Goal: Information Seeking & Learning: Learn about a topic

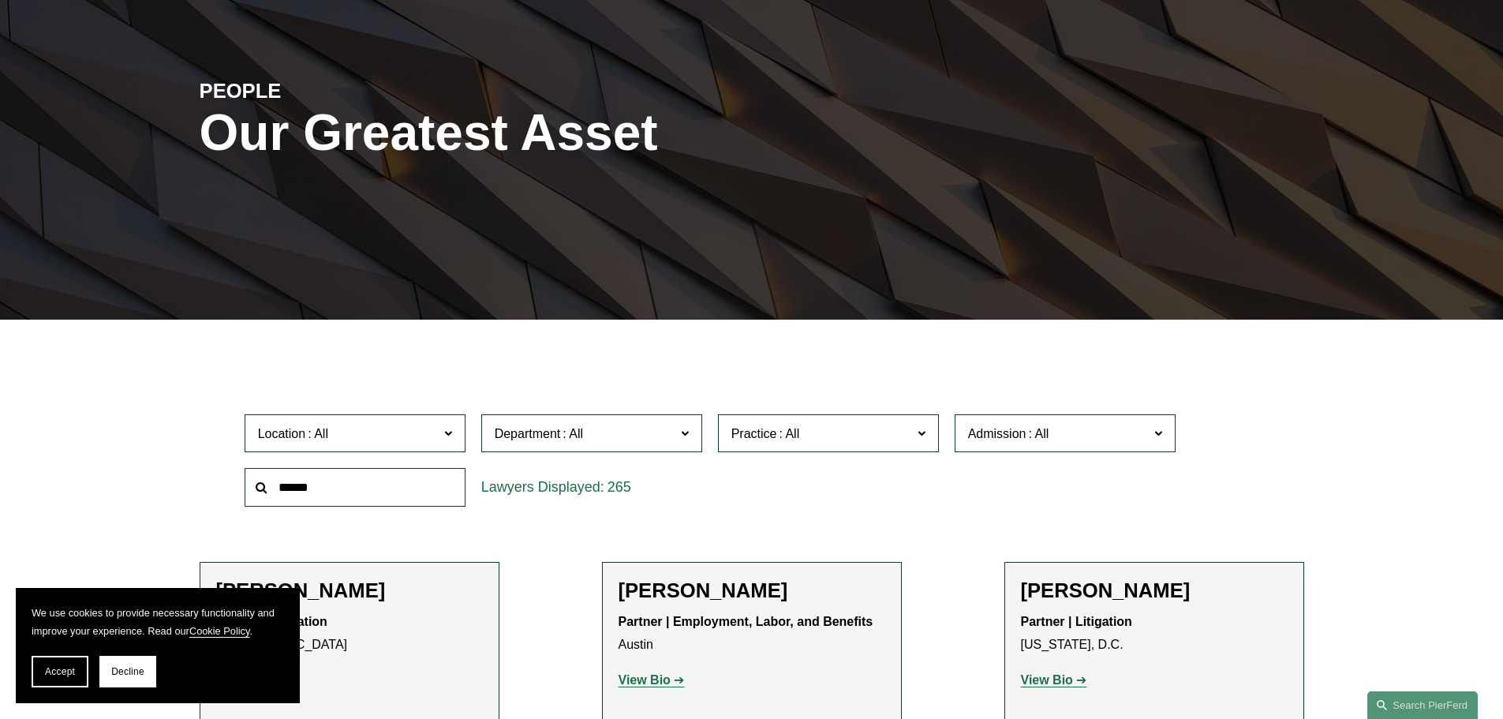
scroll to position [158, 0]
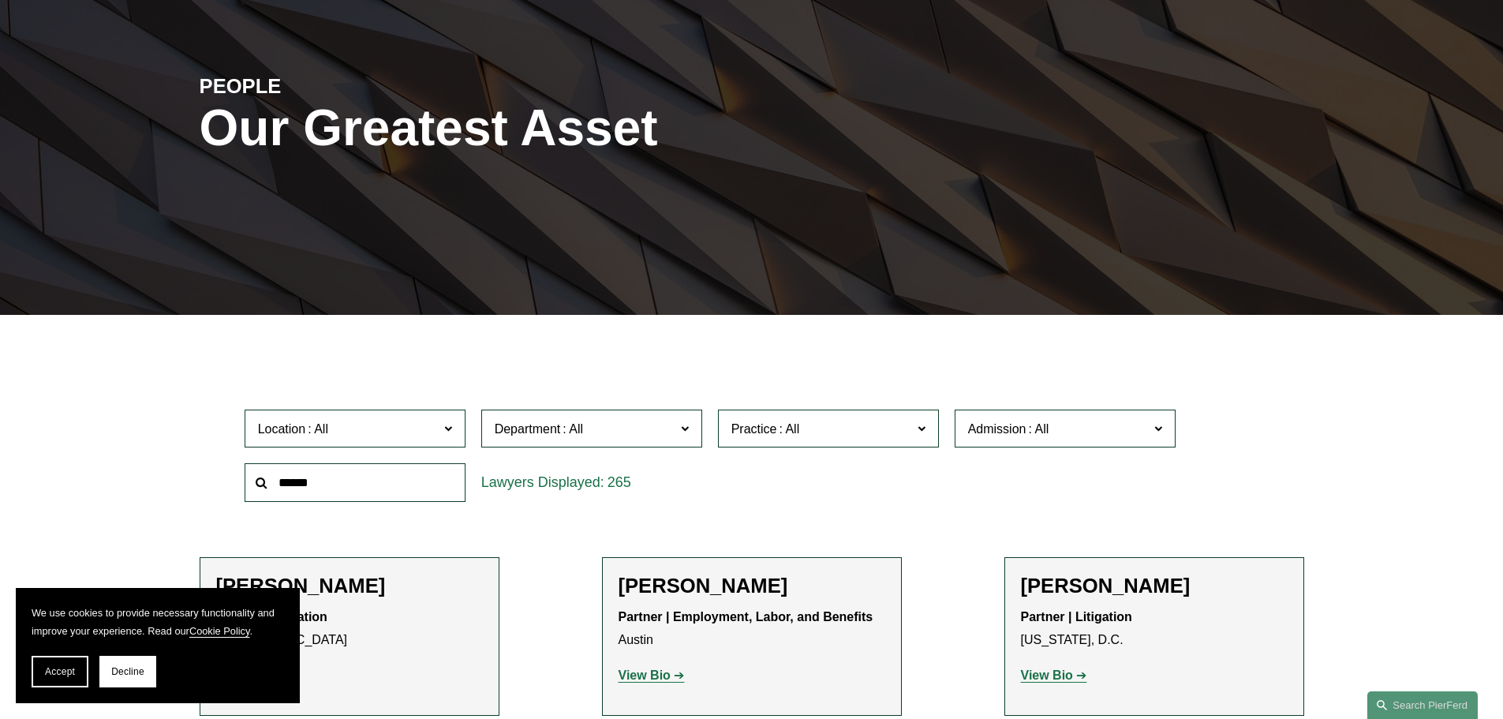
click at [996, 441] on label "Admission" at bounding box center [1065, 429] width 221 height 39
click at [0, 0] on link "[US_STATE]" at bounding box center [0, 0] width 0 height 0
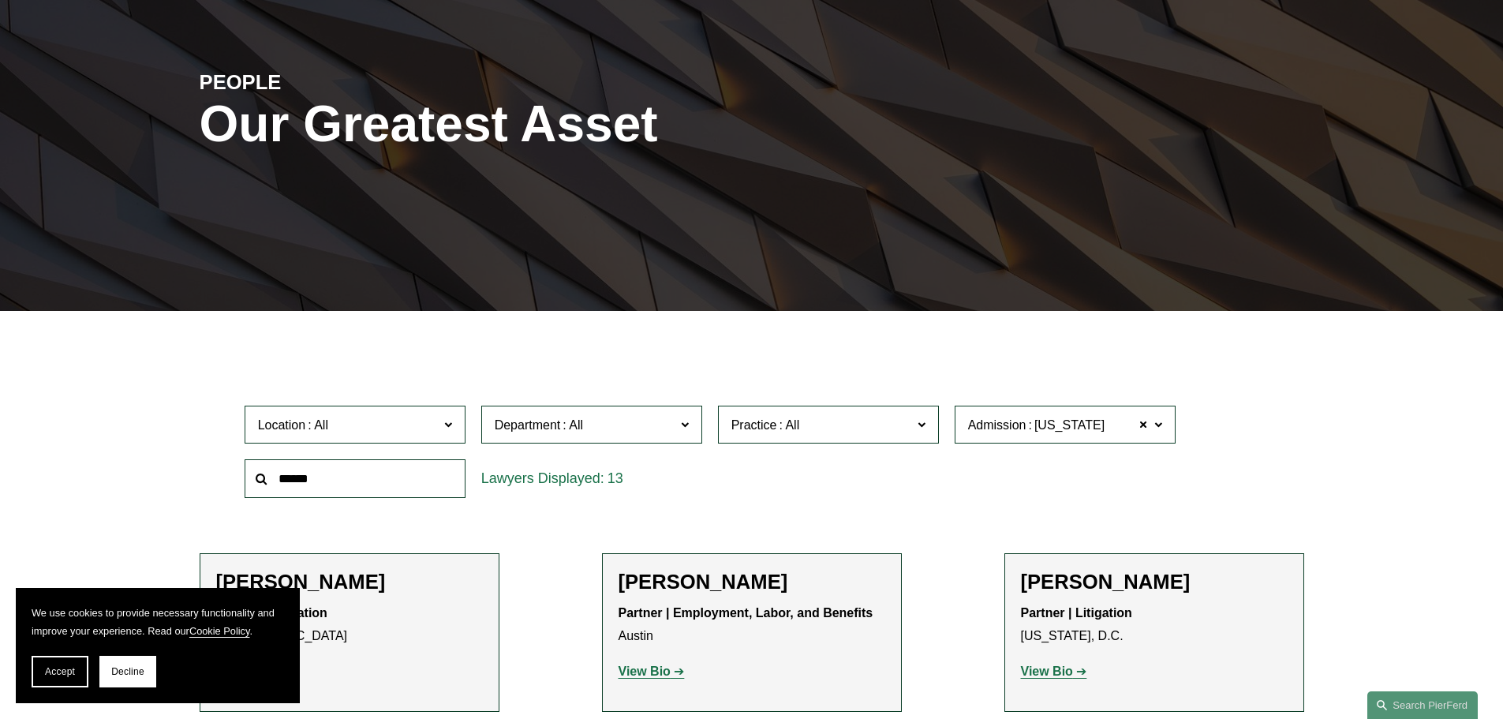
scroll to position [316, 0]
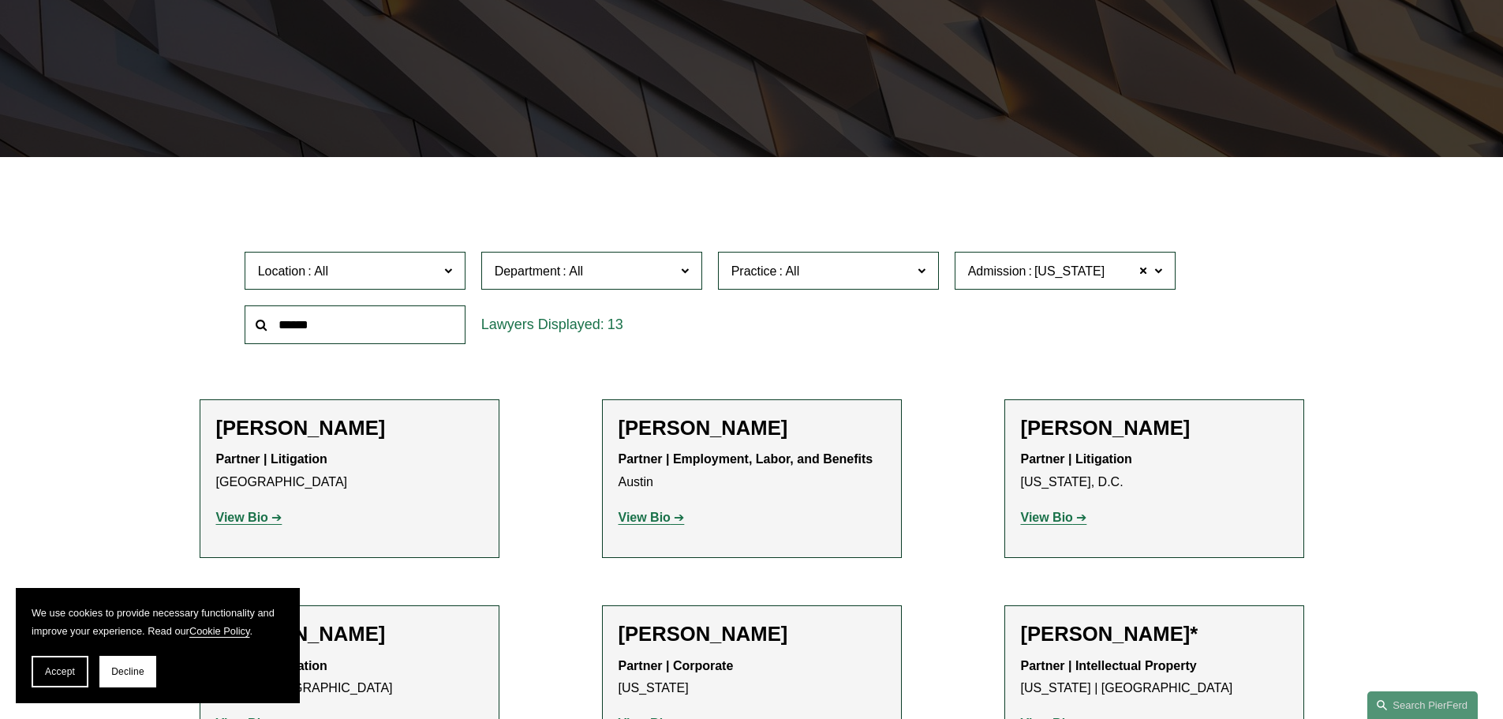
click at [806, 268] on span "Practice" at bounding box center [822, 270] width 181 height 21
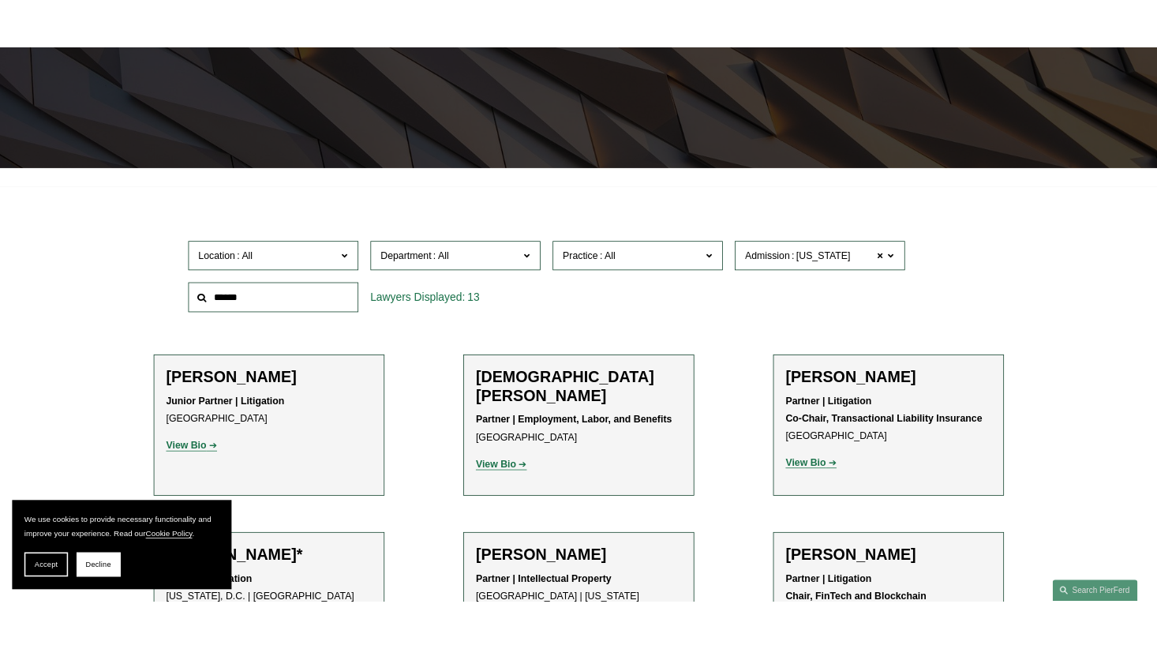
scroll to position [2683, 0]
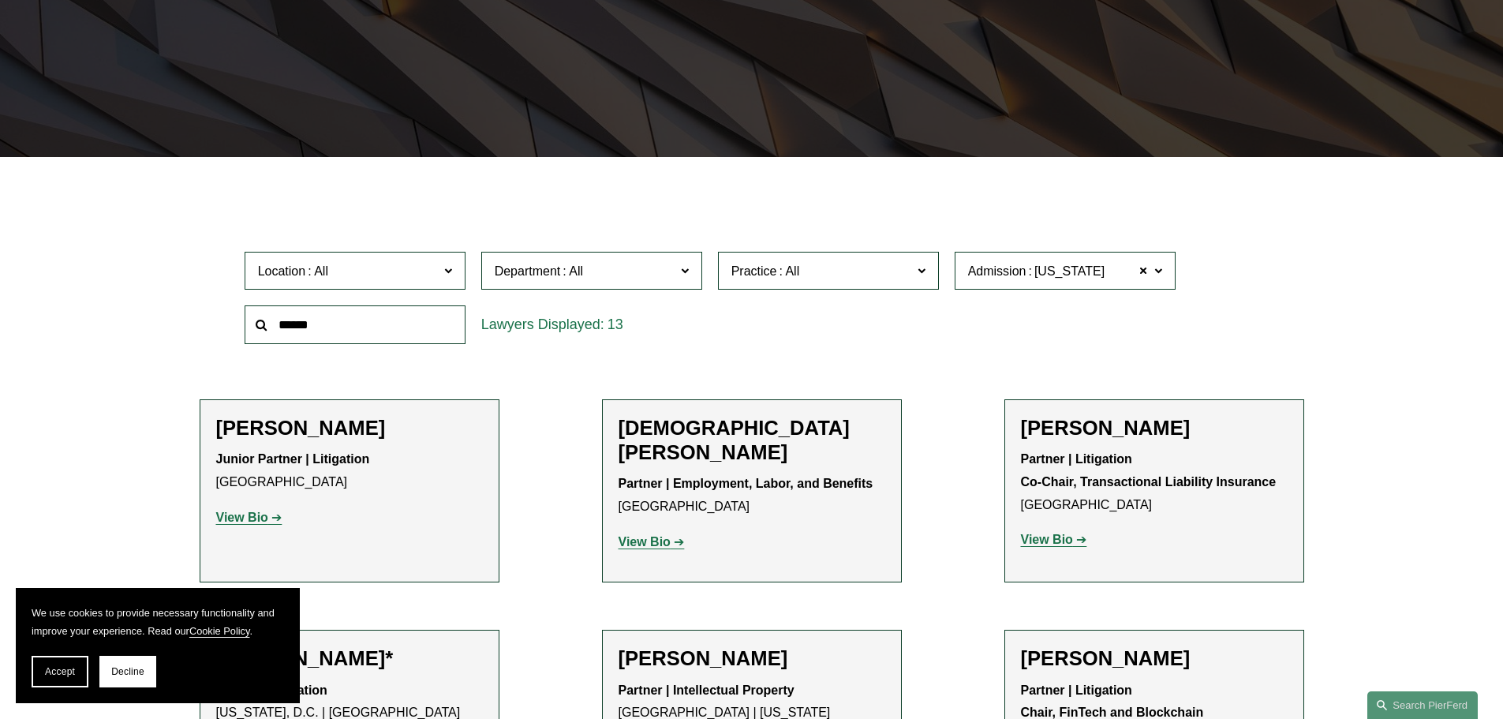
click at [0, 0] on link "Real Estate" at bounding box center [0, 0] width 0 height 0
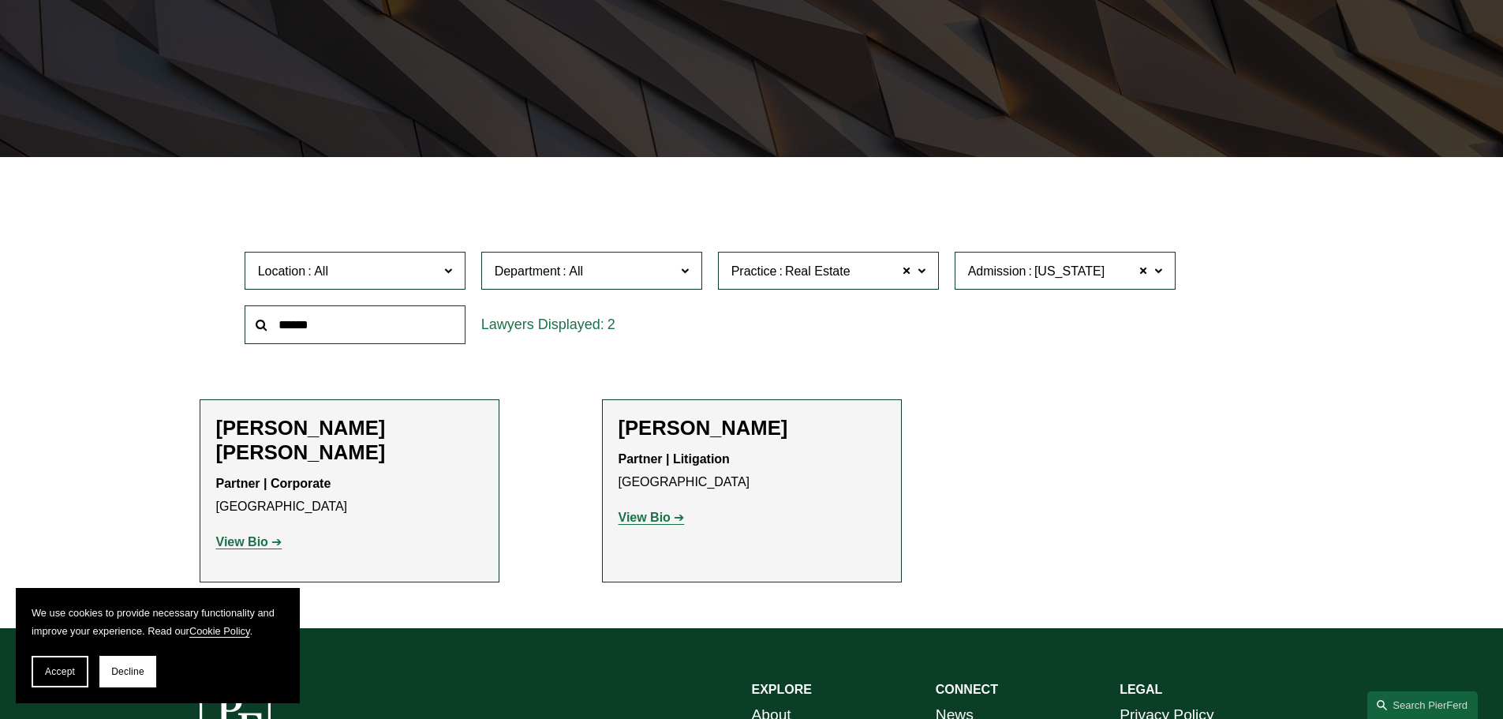
click at [662, 514] on strong "View Bio" at bounding box center [645, 517] width 52 height 13
click at [245, 535] on strong "View Bio" at bounding box center [242, 541] width 52 height 13
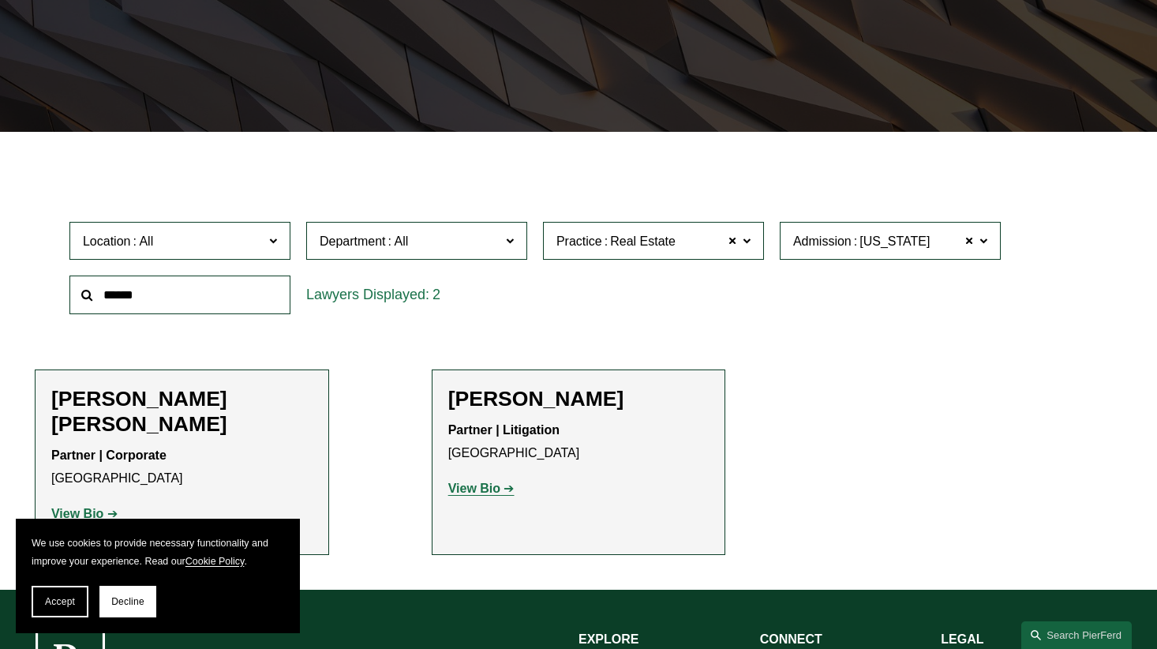
click at [100, 507] on strong "View Bio" at bounding box center [77, 513] width 52 height 13
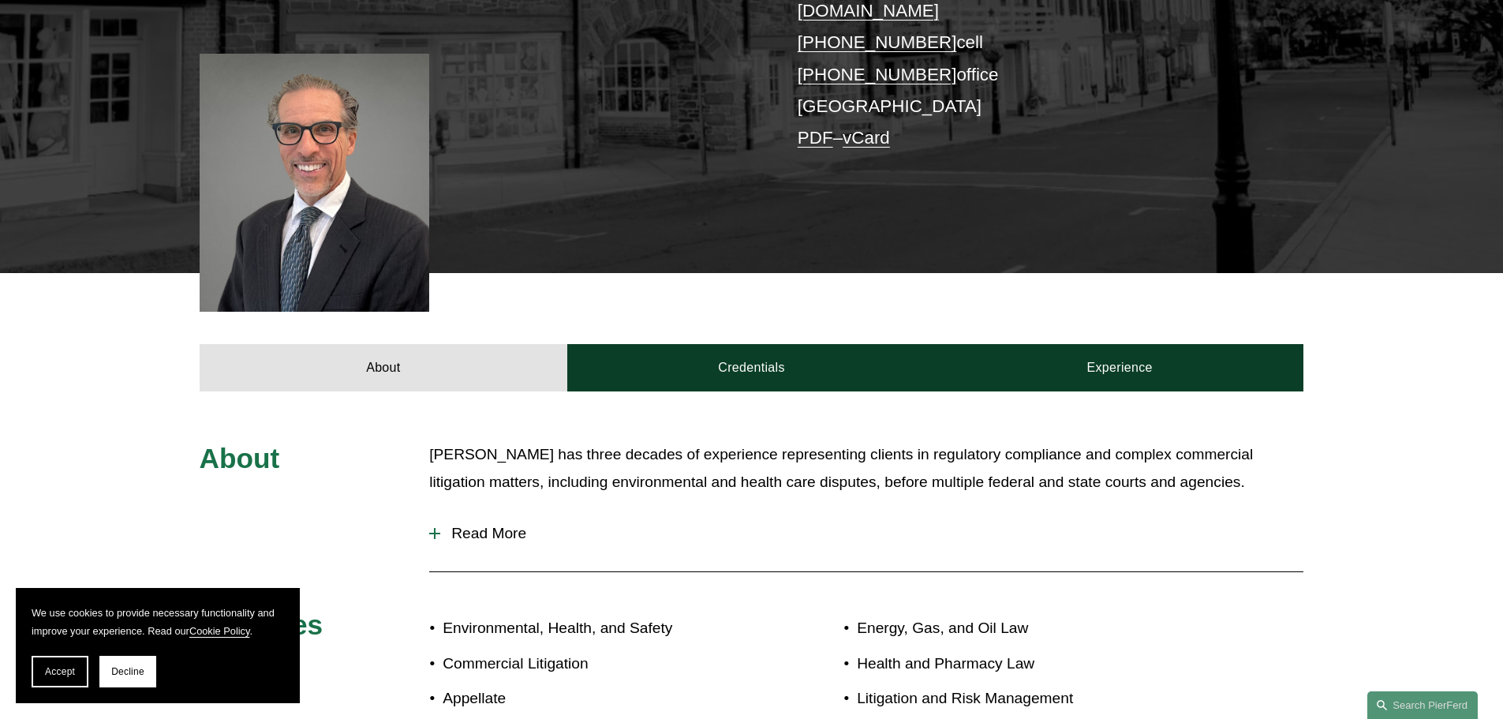
scroll to position [395, 0]
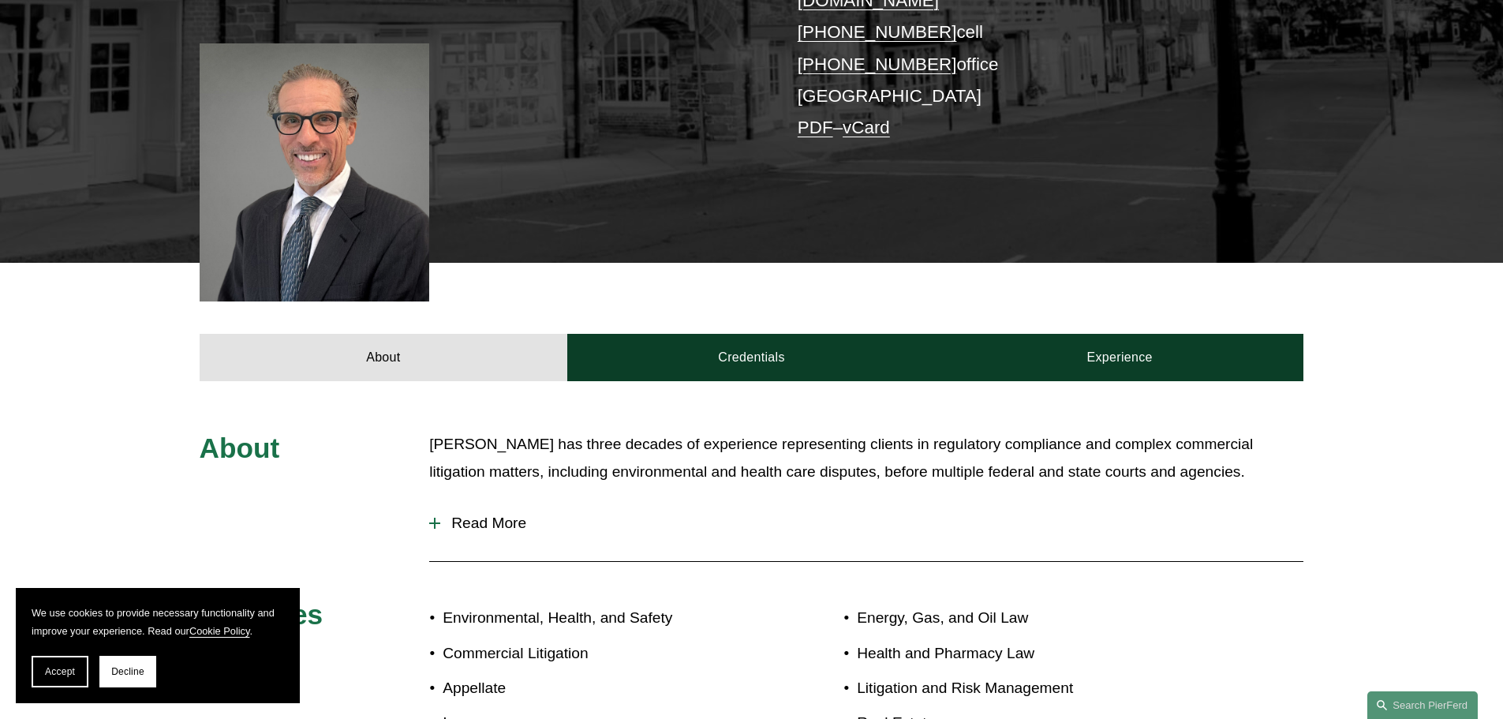
click at [494, 515] on span "Read More" at bounding box center [871, 523] width 863 height 17
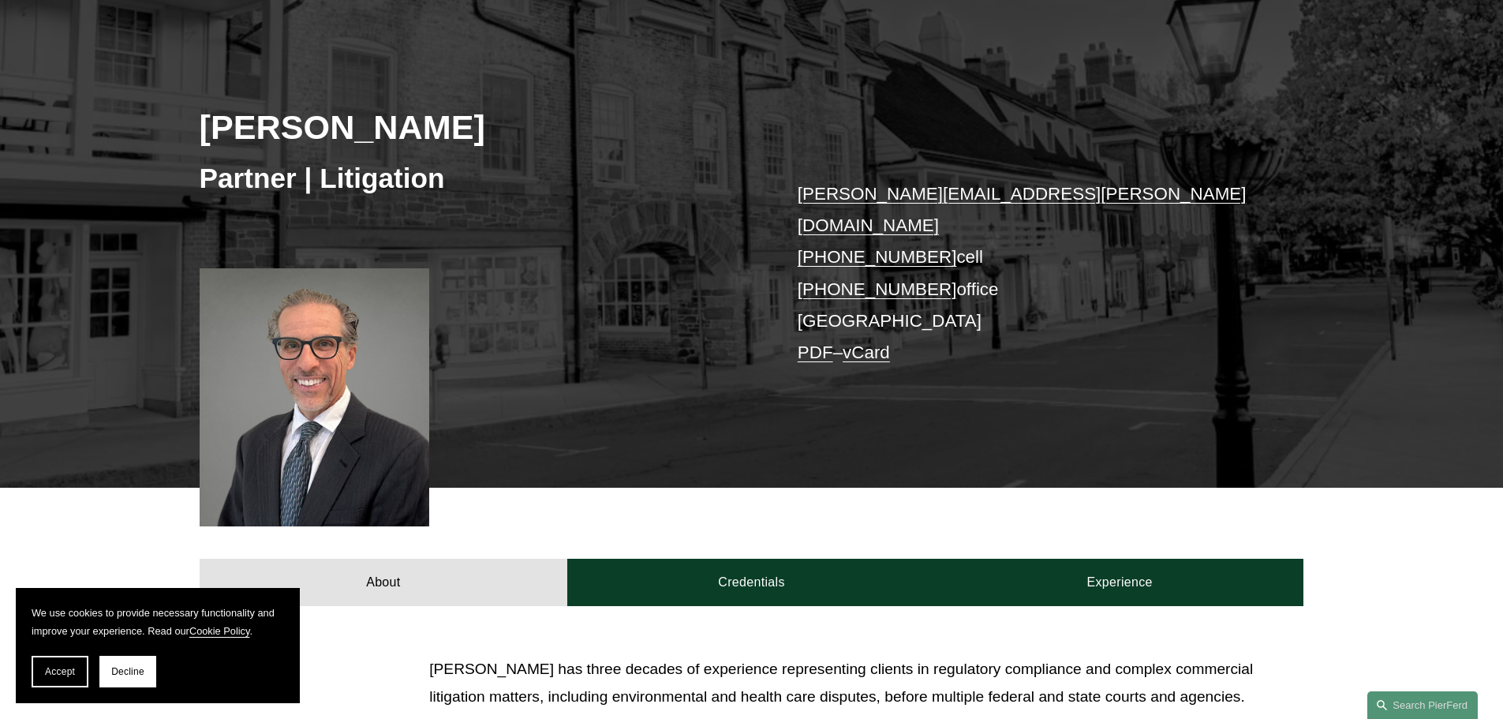
scroll to position [0, 0]
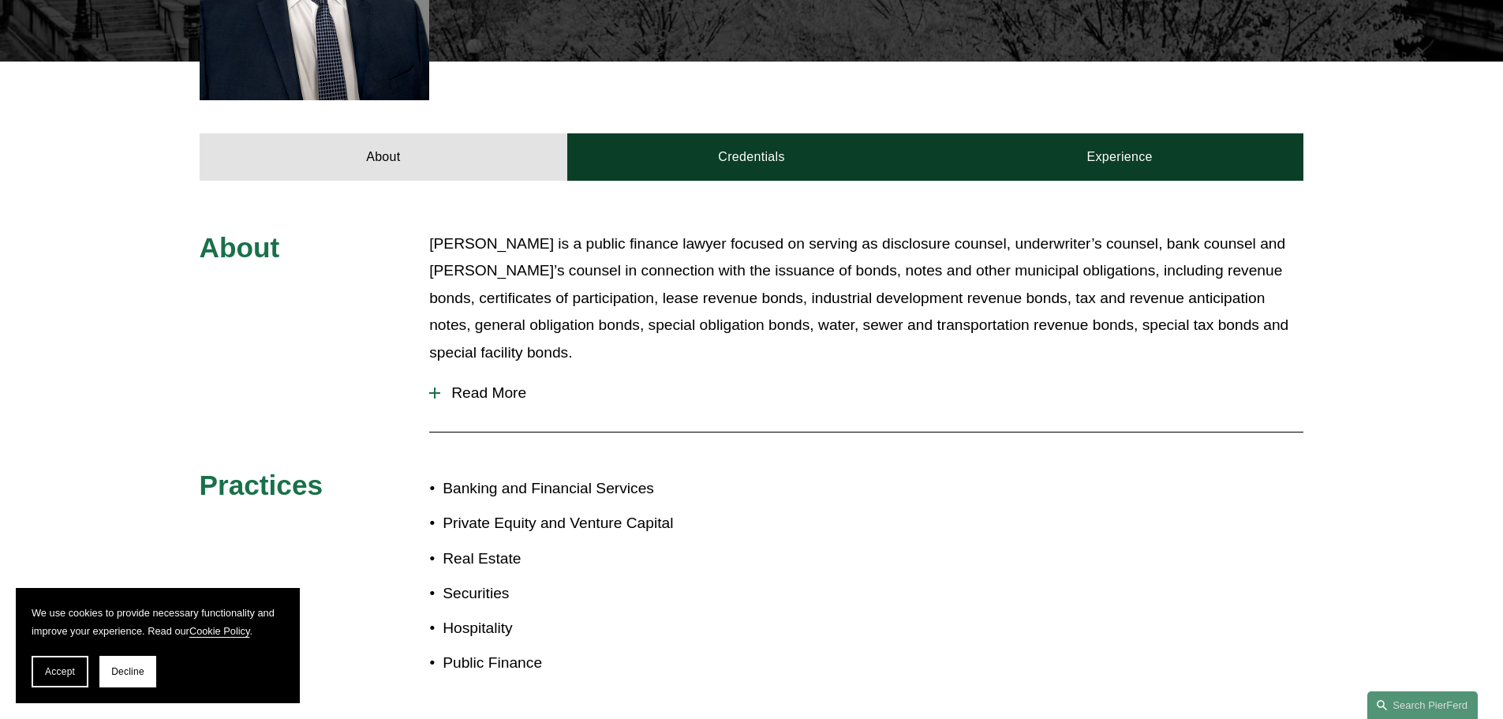
scroll to position [631, 0]
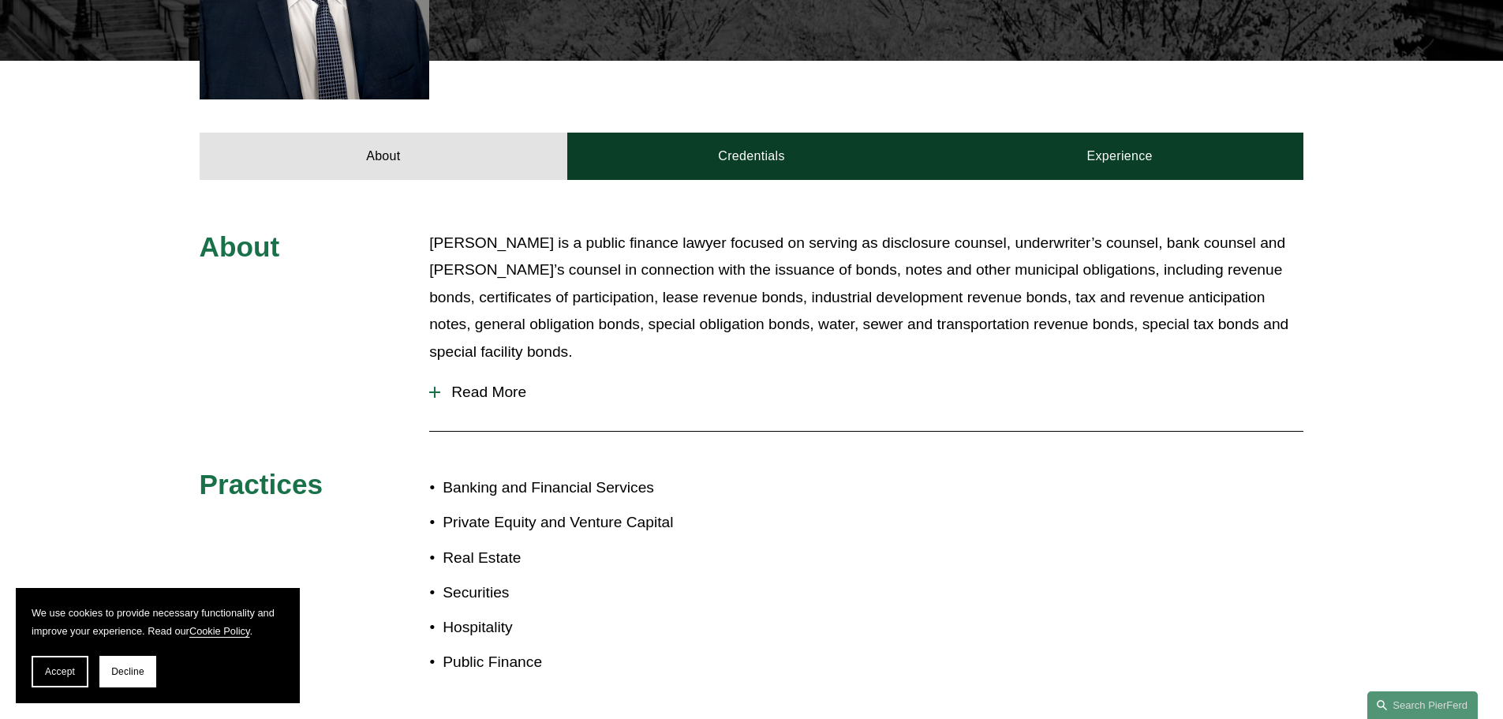
click at [487, 384] on span "Read More" at bounding box center [871, 392] width 863 height 17
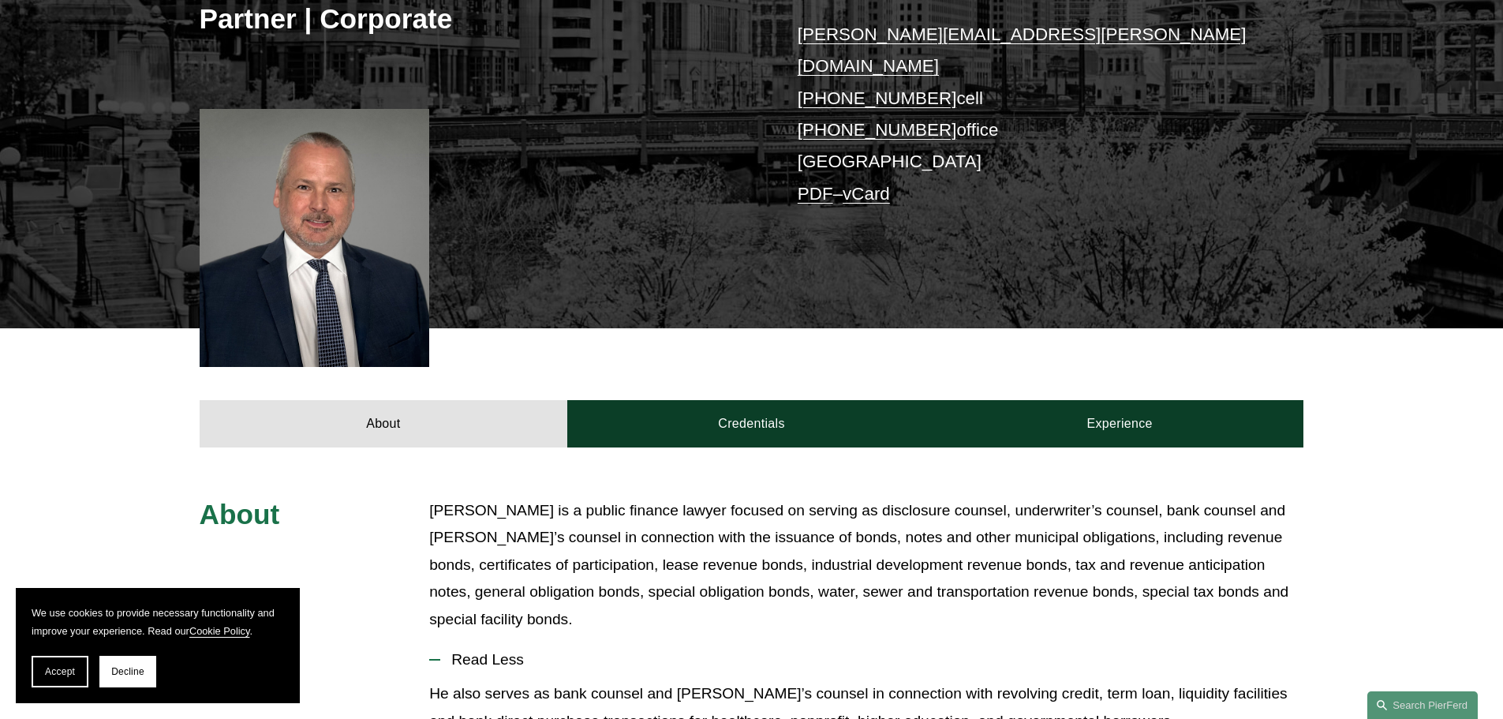
scroll to position [158, 0]
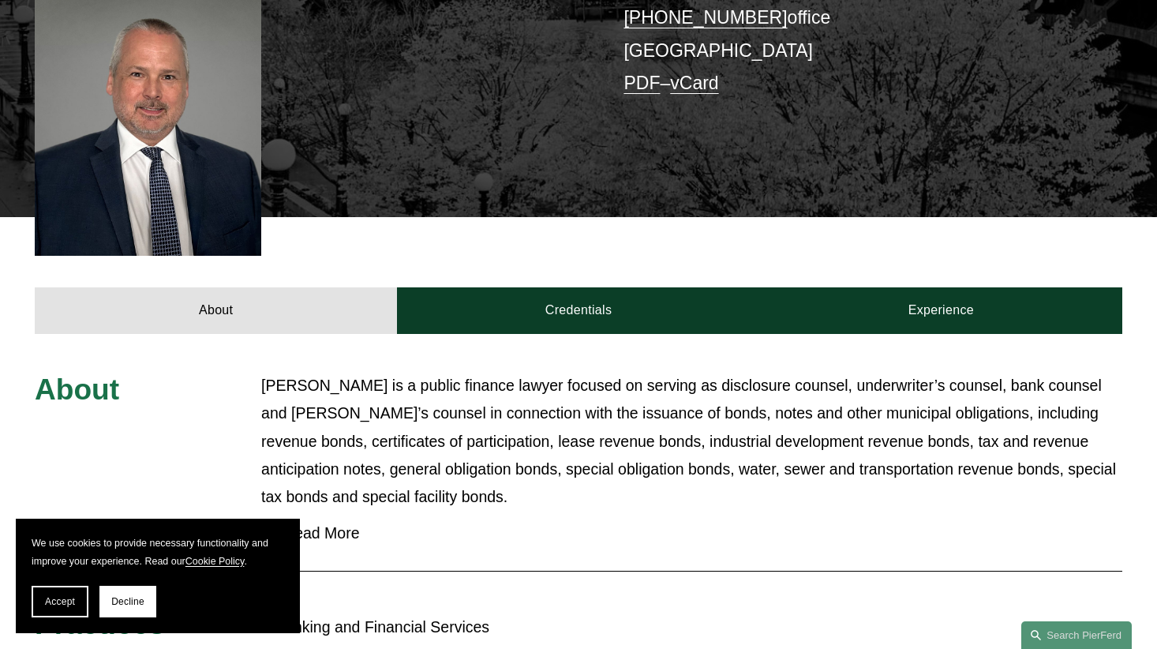
scroll to position [474, 0]
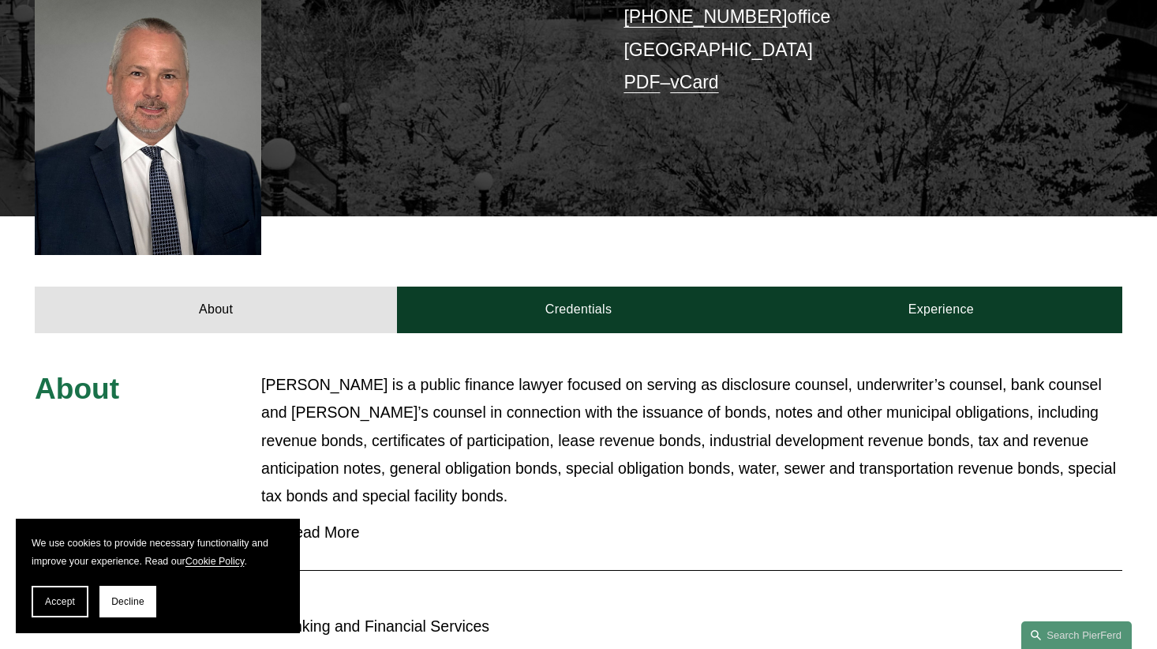
click at [350, 523] on span "Read More" at bounding box center [697, 532] width 850 height 18
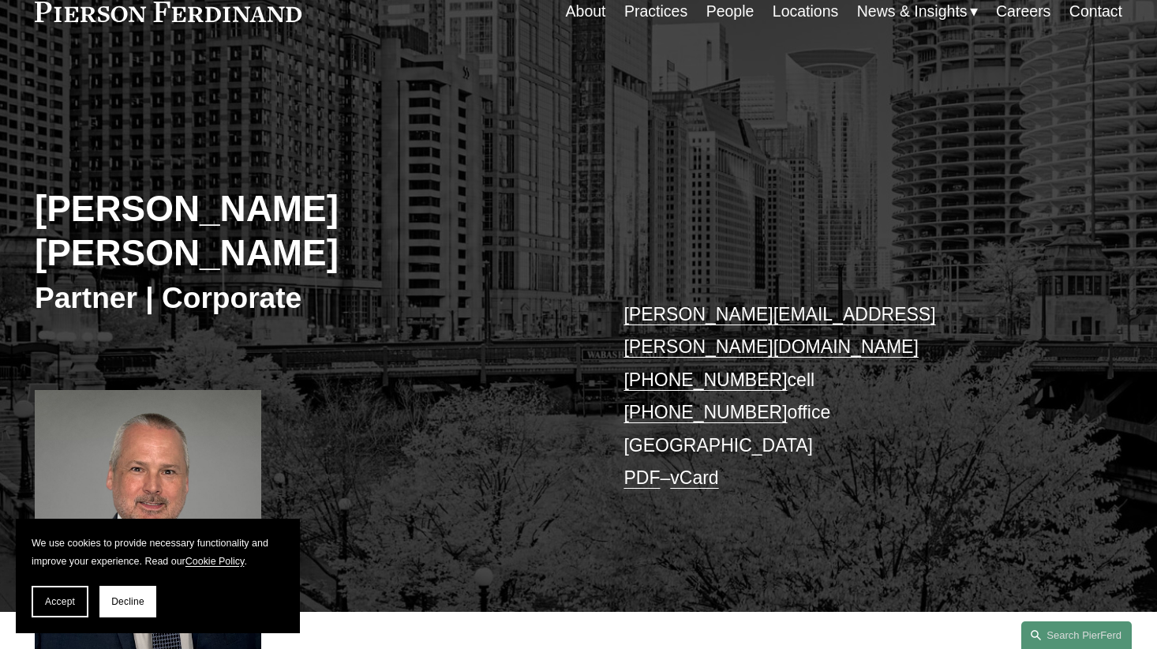
scroll to position [0, 0]
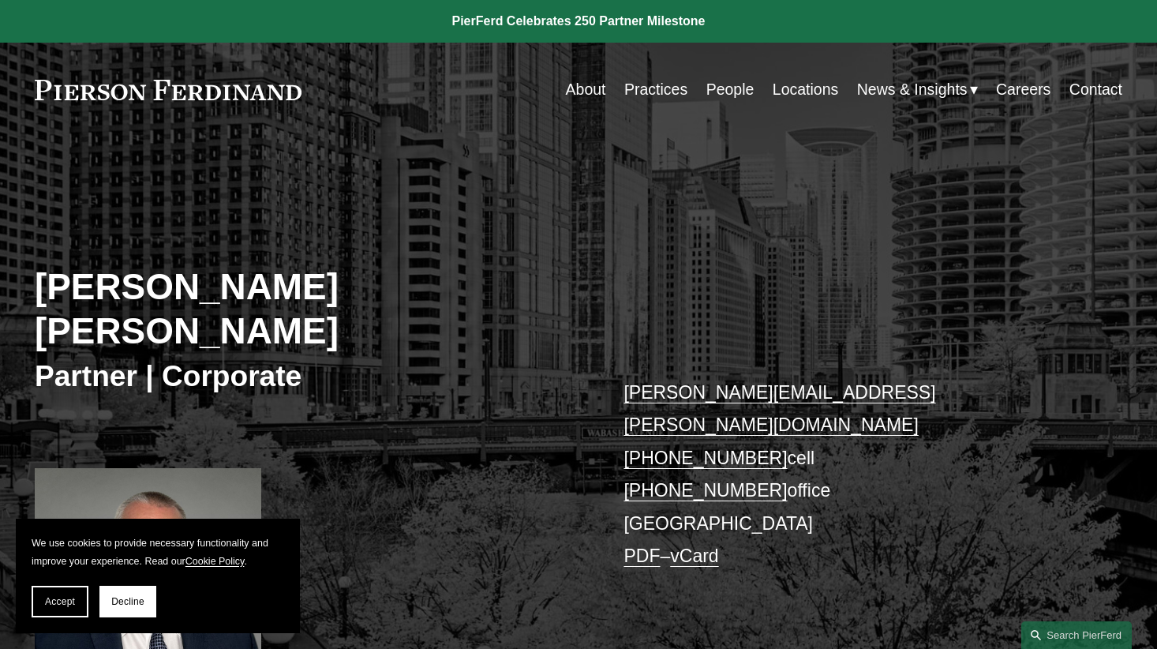
click at [640, 85] on link "Practices" at bounding box center [655, 89] width 63 height 31
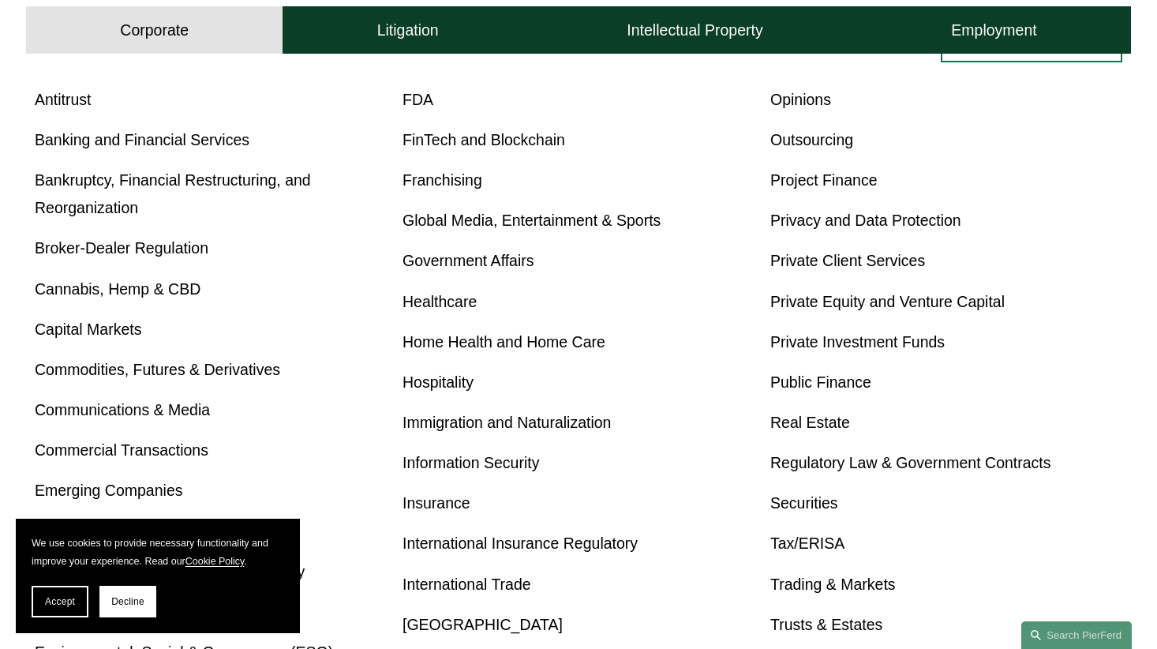
scroll to position [631, 0]
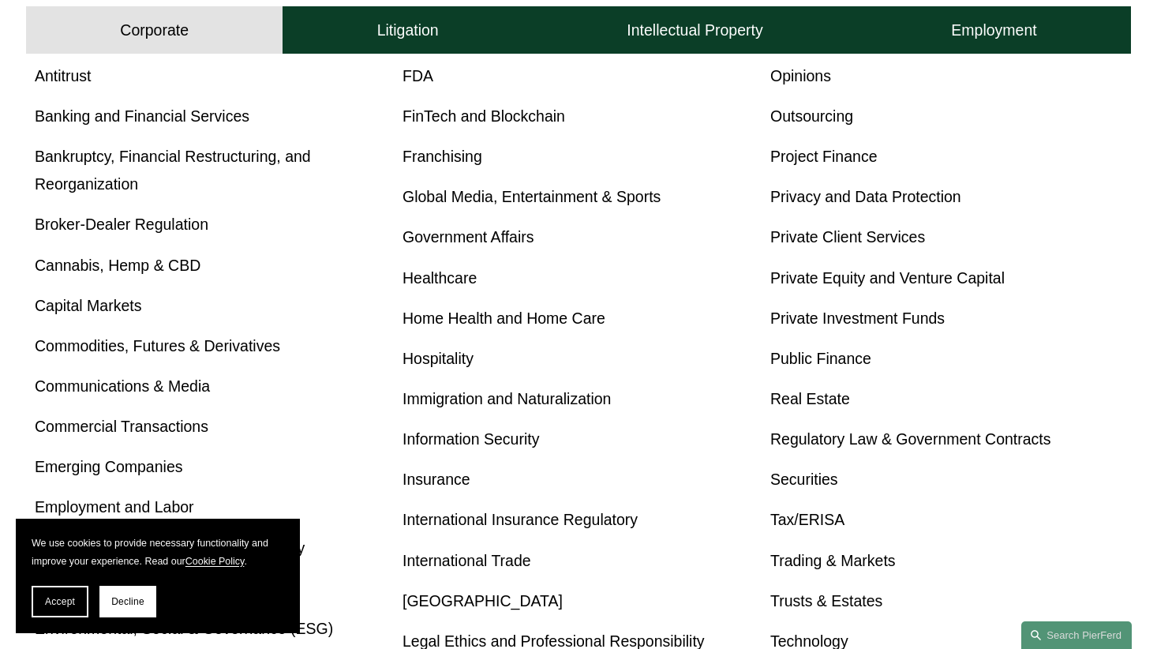
click at [819, 399] on link "Real Estate" at bounding box center [810, 398] width 80 height 17
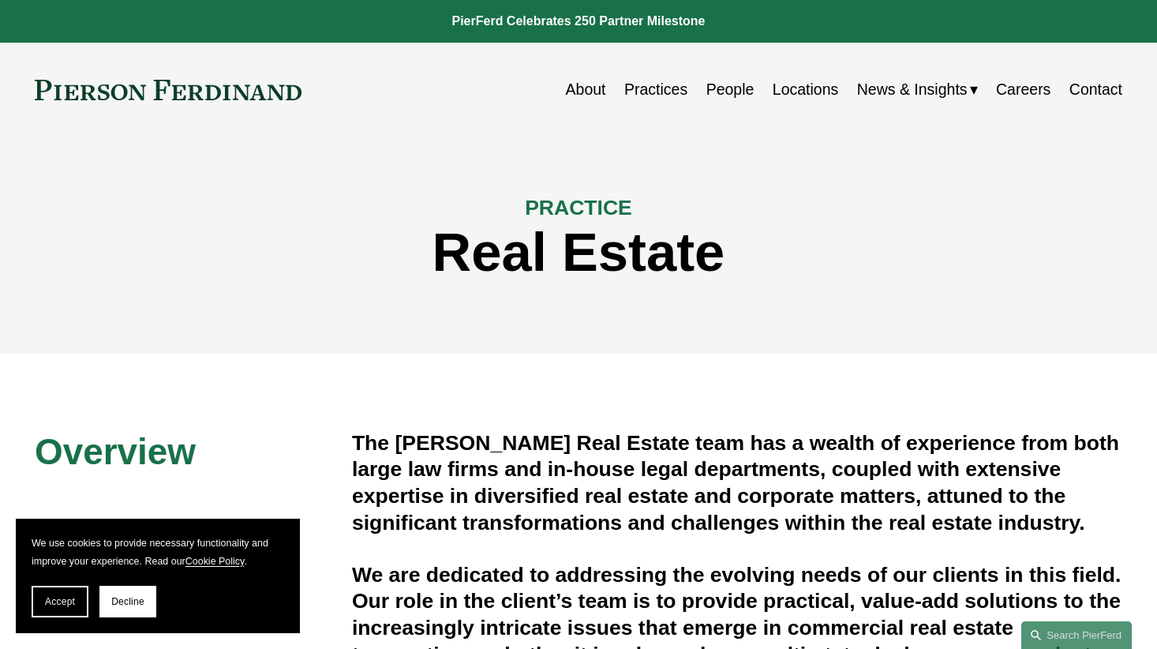
click at [728, 92] on link "People" at bounding box center [730, 89] width 48 height 31
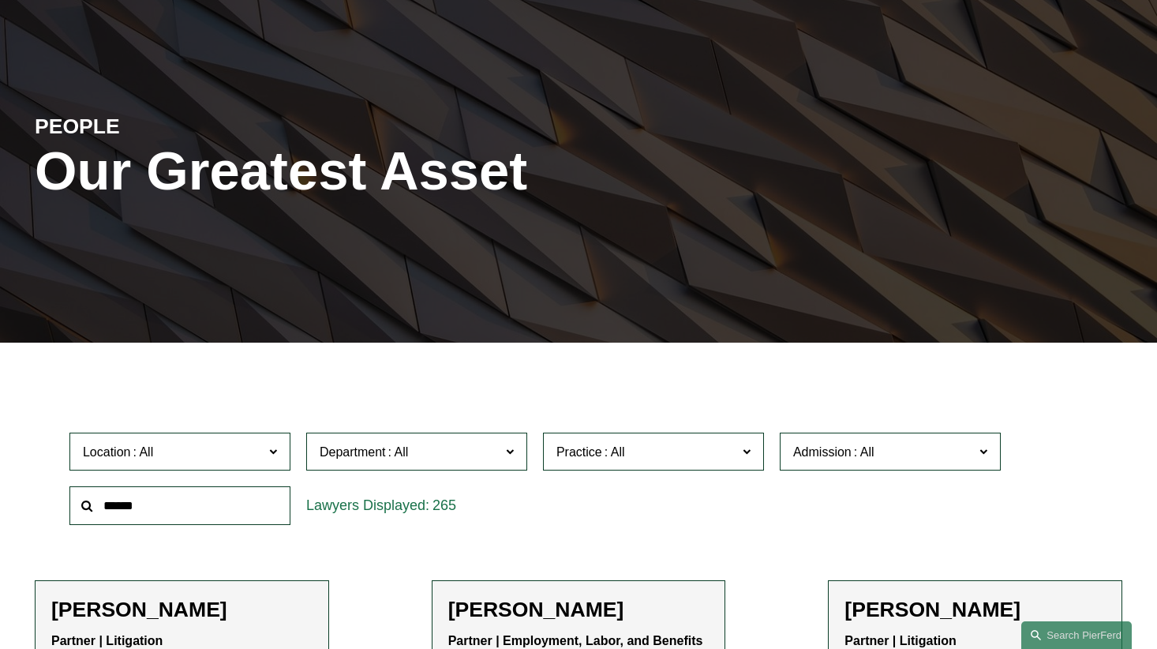
scroll to position [395, 0]
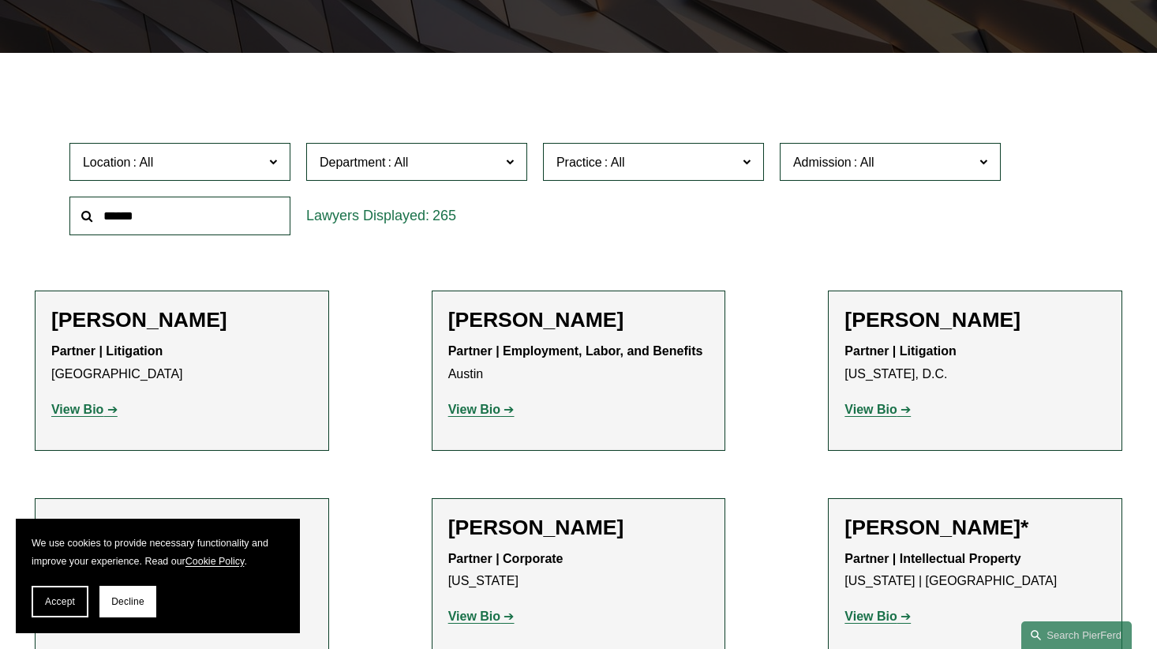
click at [936, 166] on span "Admission" at bounding box center [883, 162] width 181 height 21
click at [0, 0] on link "[US_STATE]" at bounding box center [0, 0] width 0 height 0
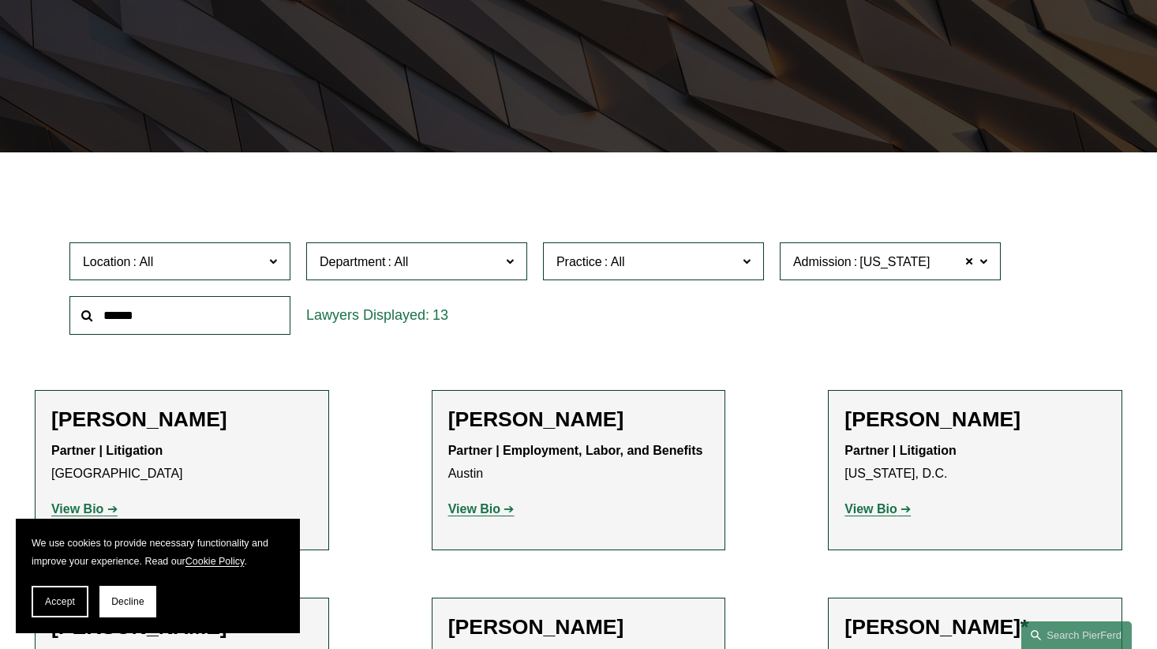
scroll to position [288, 0]
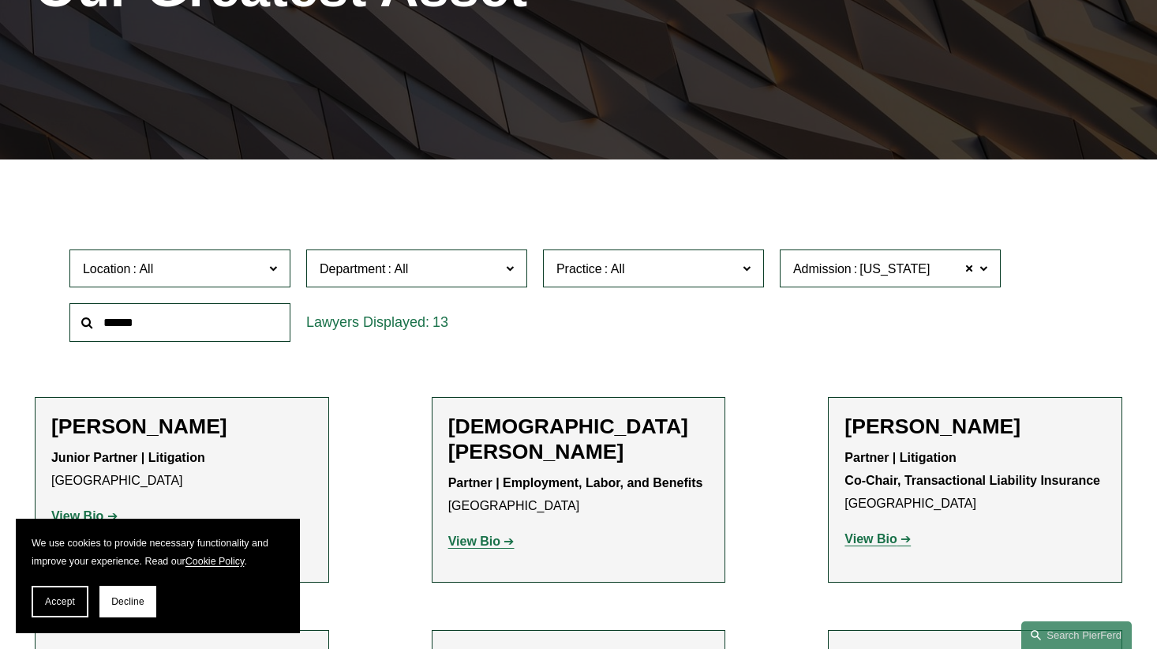
click at [661, 271] on span "Practice" at bounding box center [646, 268] width 181 height 21
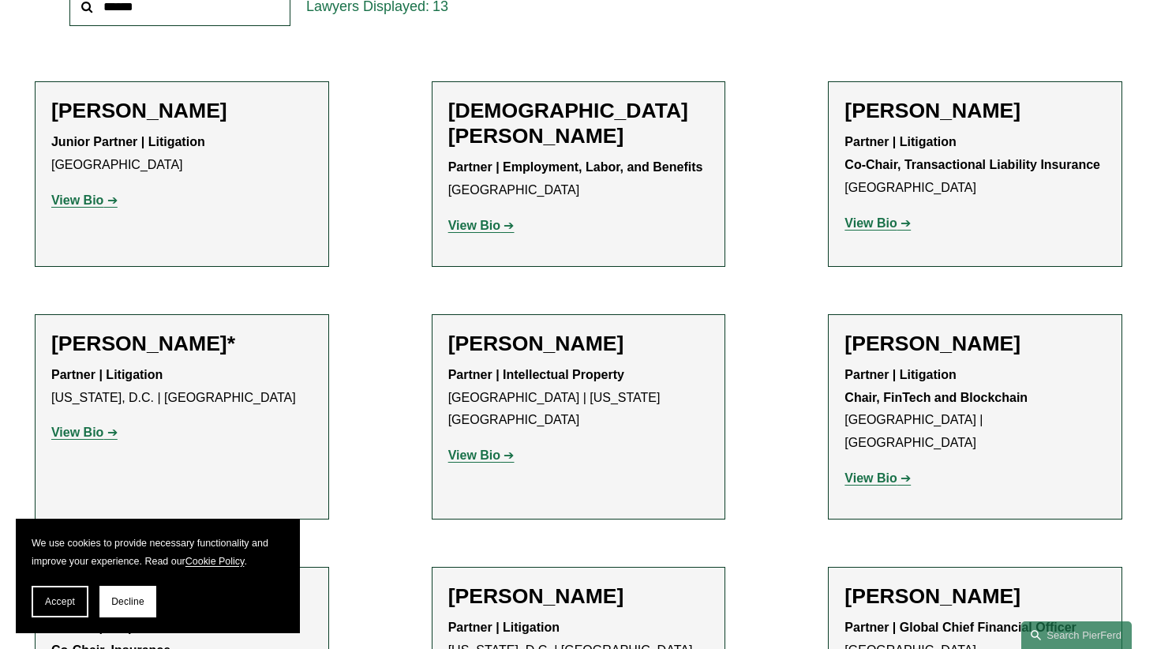
scroll to position [710, 0]
click at [0, 0] on link "Employment and Labor" at bounding box center [0, 0] width 0 height 0
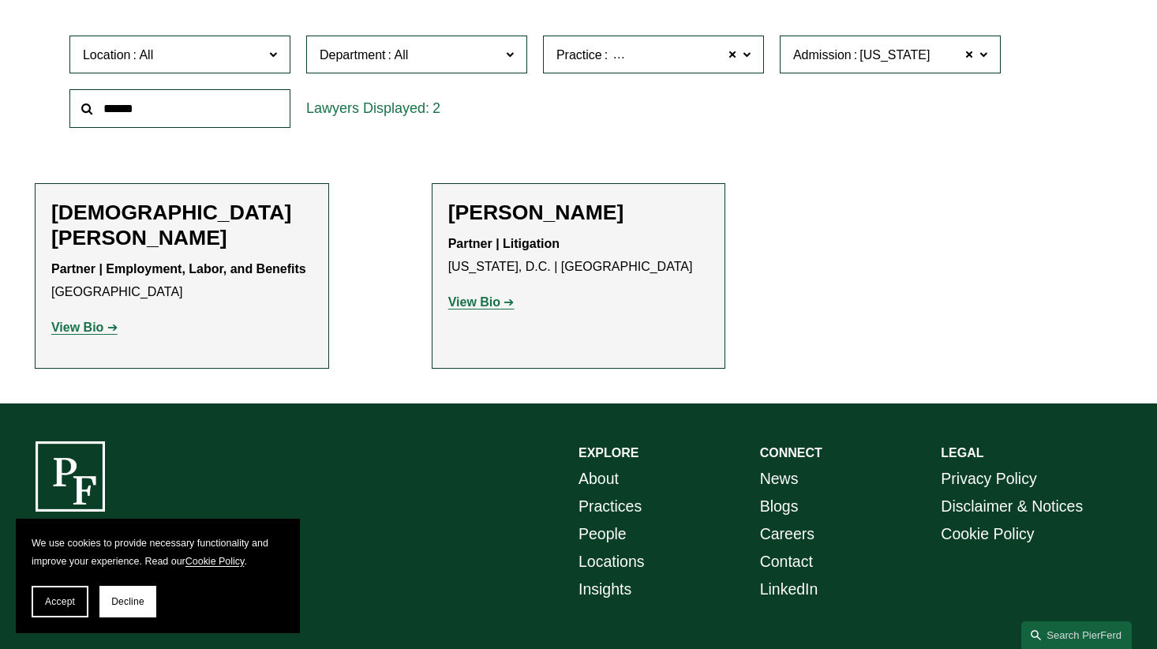
scroll to position [525, 0]
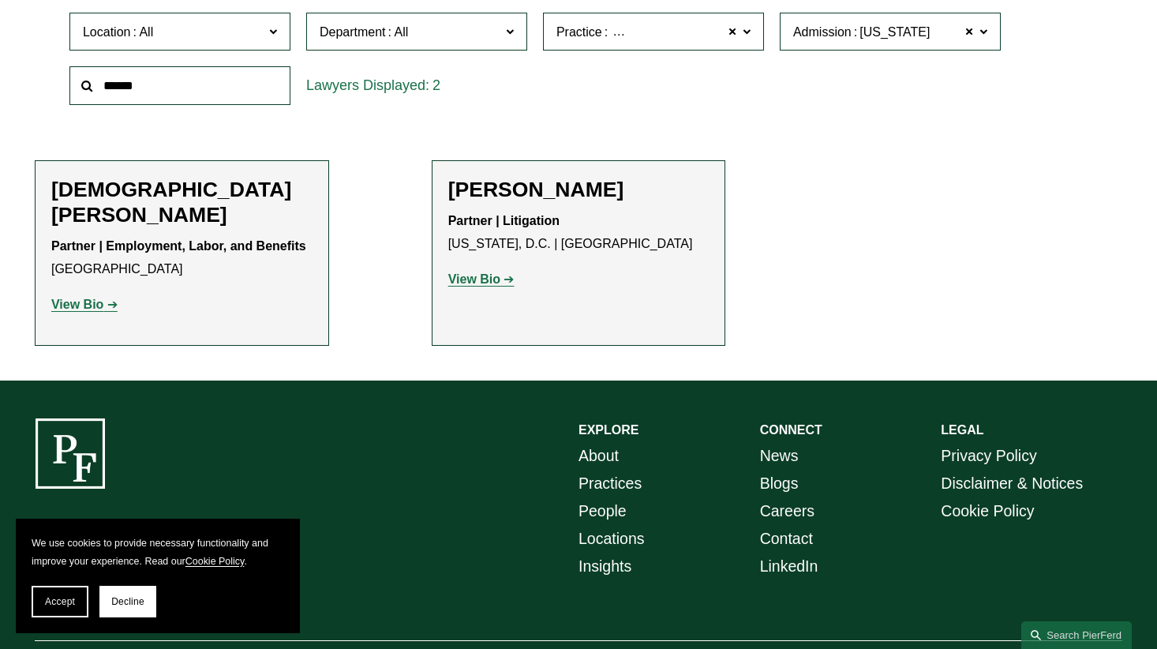
click at [481, 279] on strong "View Bio" at bounding box center [474, 278] width 52 height 13
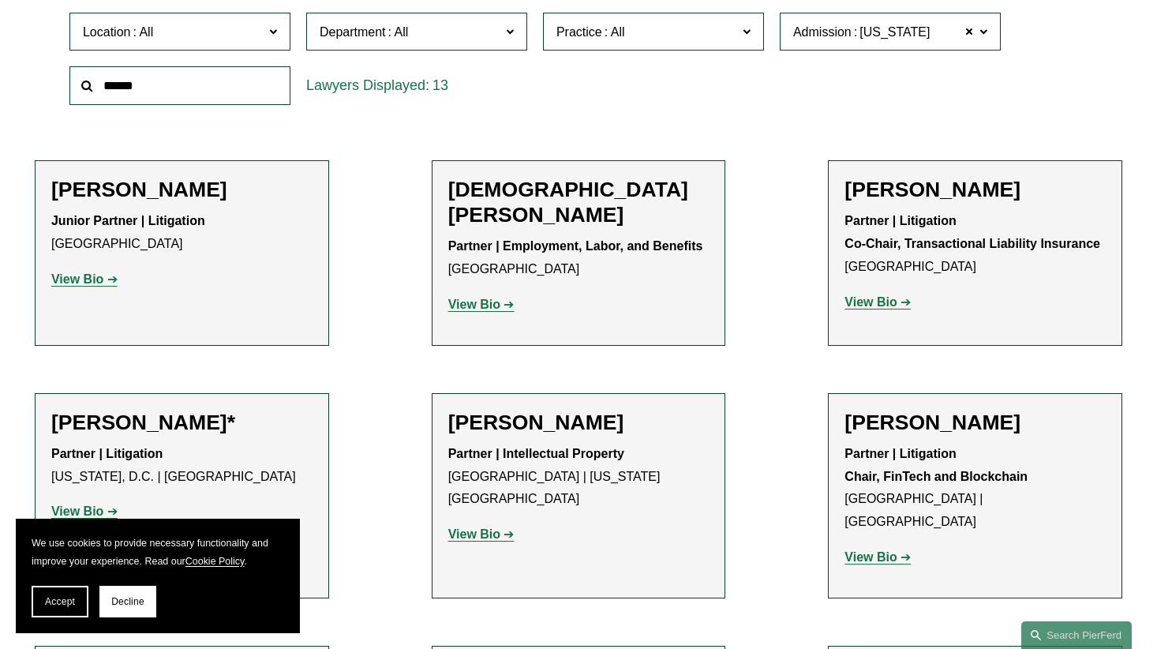
scroll to position [367, 0]
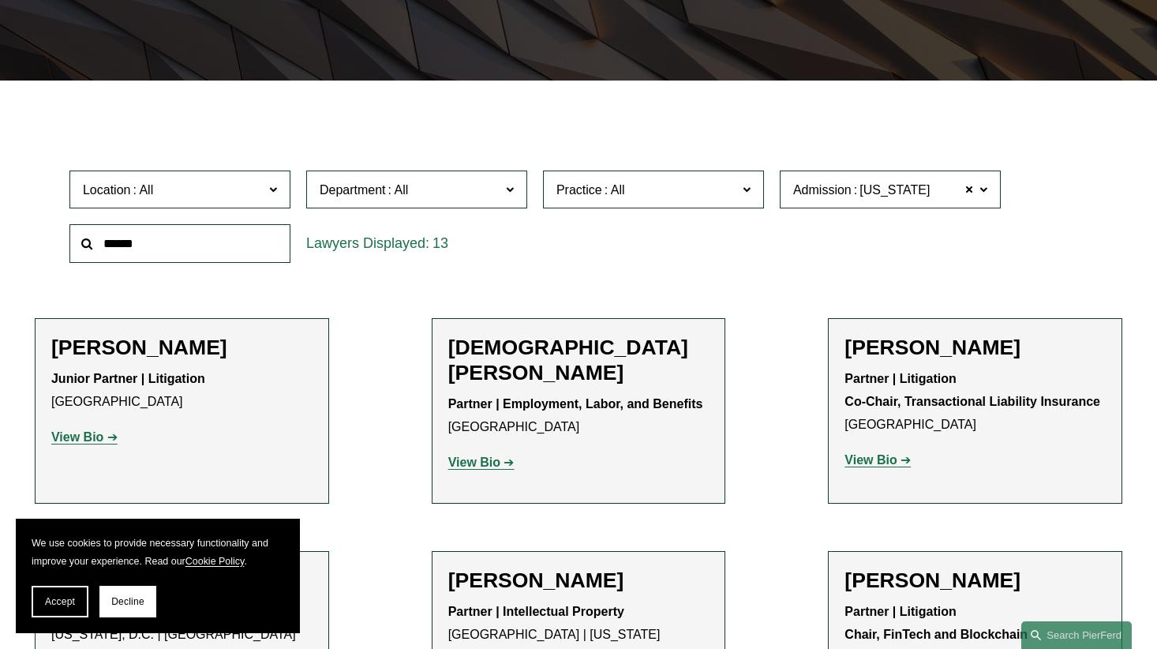
click at [605, 197] on span at bounding box center [614, 189] width 25 height 13
click at [0, 0] on link "Employment and Labor" at bounding box center [0, 0] width 0 height 0
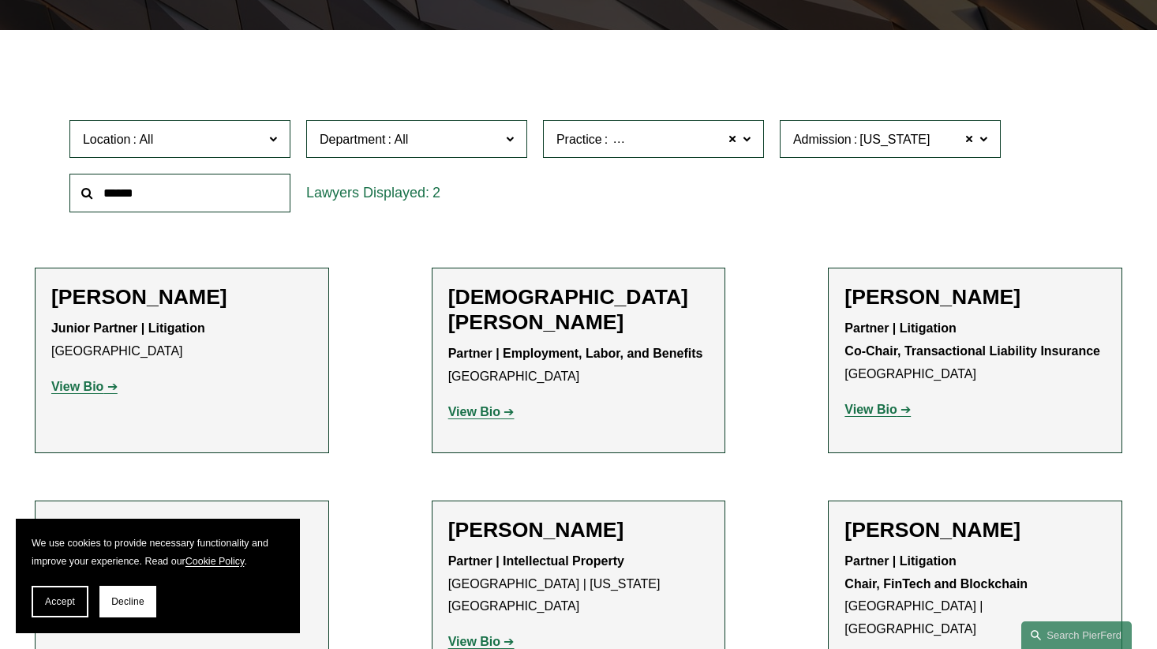
scroll to position [446, 0]
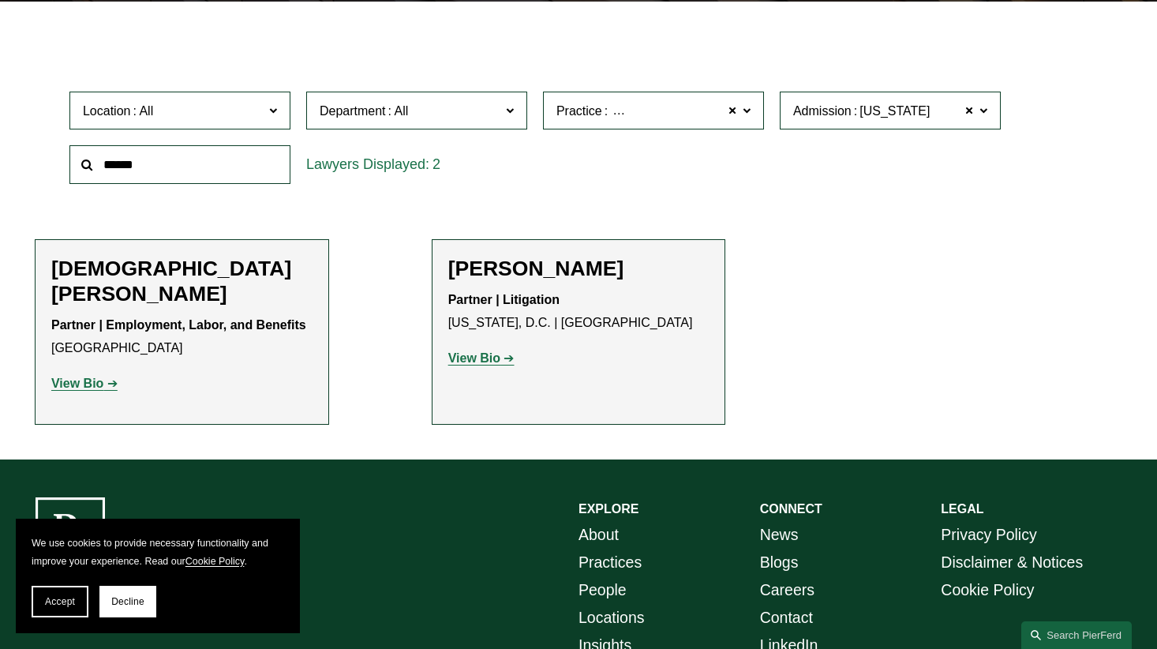
click at [77, 376] on strong "View Bio" at bounding box center [77, 382] width 52 height 13
click at [500, 280] on h2 "Matthew May" at bounding box center [578, 268] width 261 height 25
click at [492, 365] on strong "View Bio" at bounding box center [474, 357] width 52 height 13
click at [184, 260] on h2 "Christi L. Coleman" at bounding box center [181, 281] width 261 height 51
click at [88, 376] on strong "View Bio" at bounding box center [77, 382] width 52 height 13
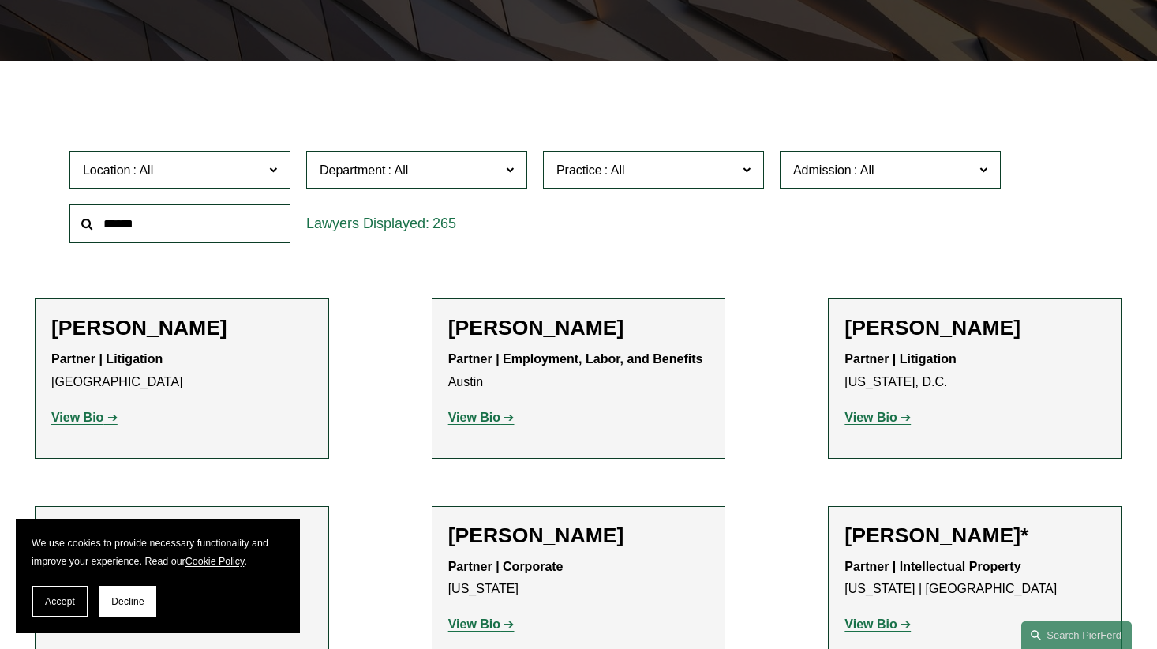
scroll to position [395, 0]
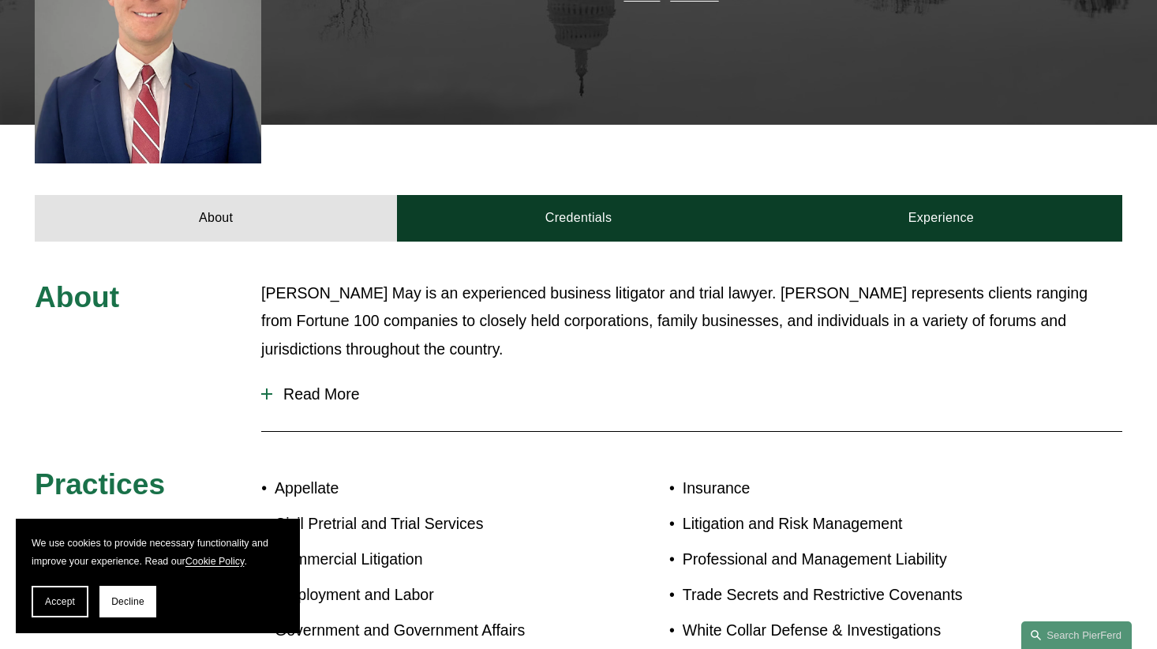
scroll to position [552, 0]
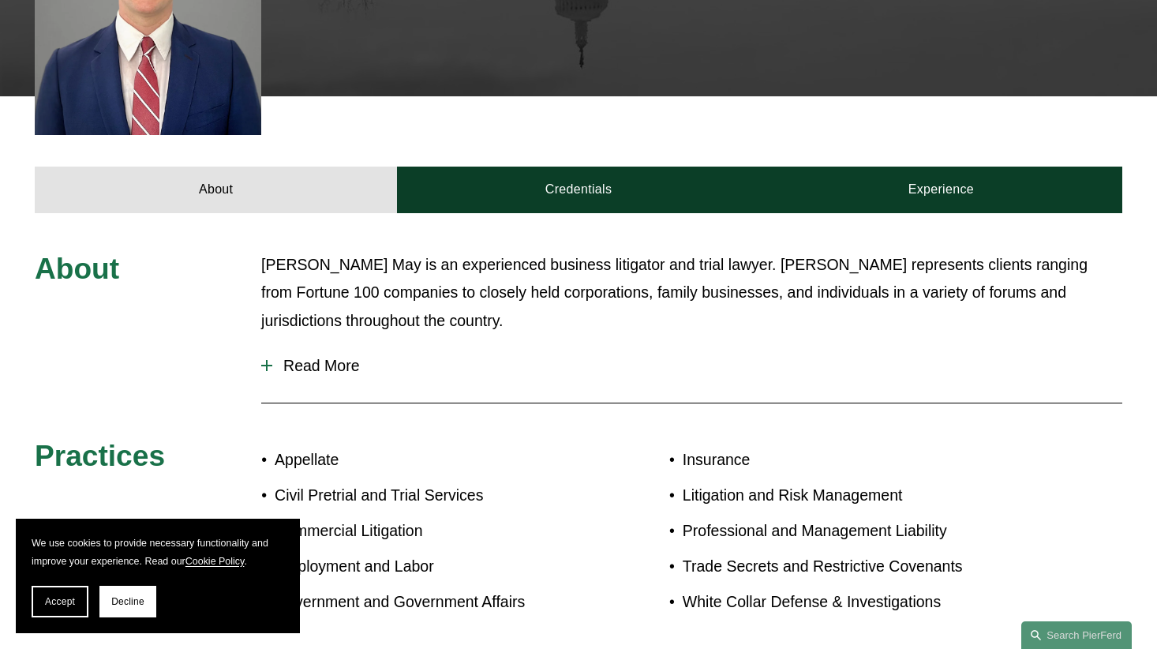
click at [315, 345] on button "Read More" at bounding box center [691, 366] width 861 height 42
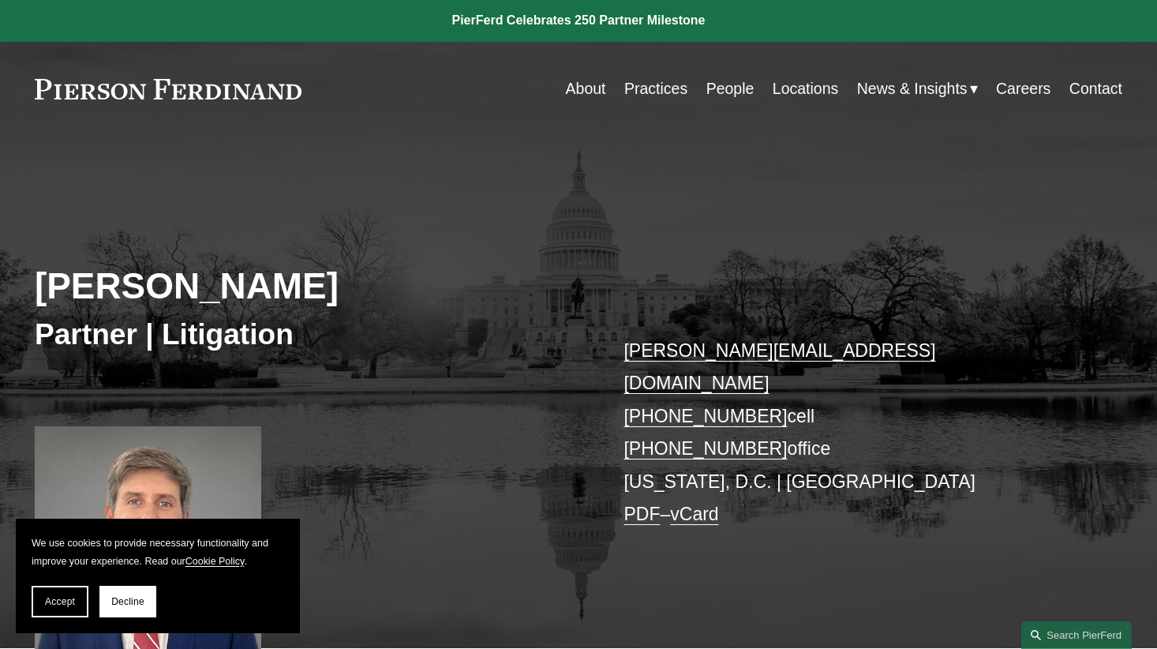
scroll to position [0, 0]
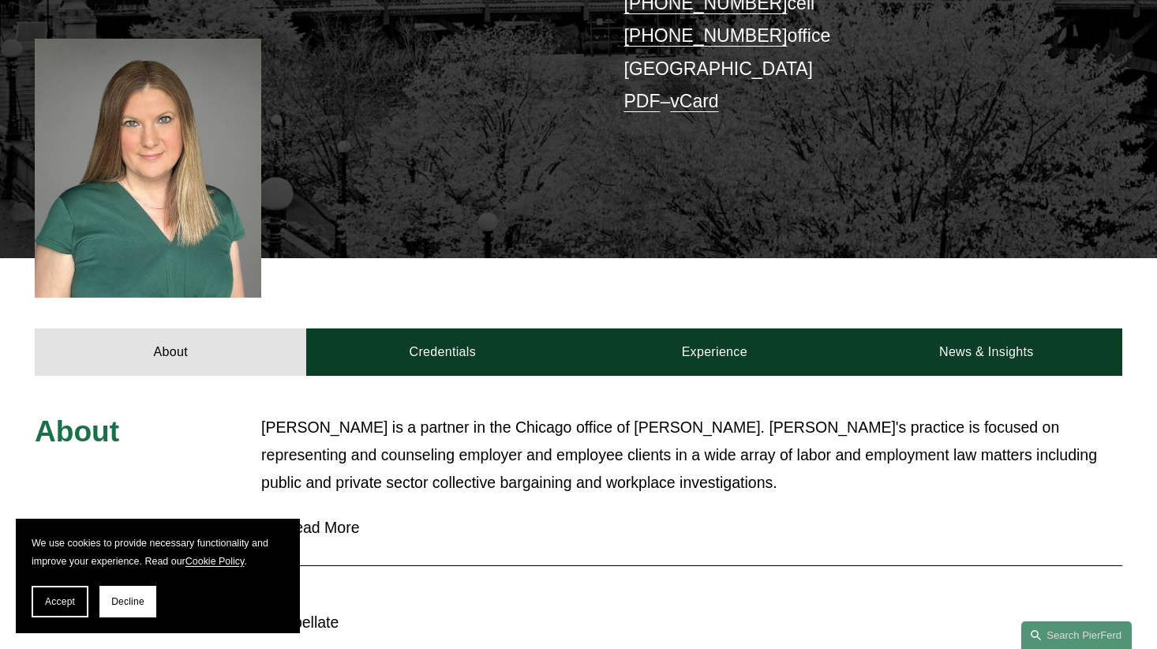
scroll to position [474, 0]
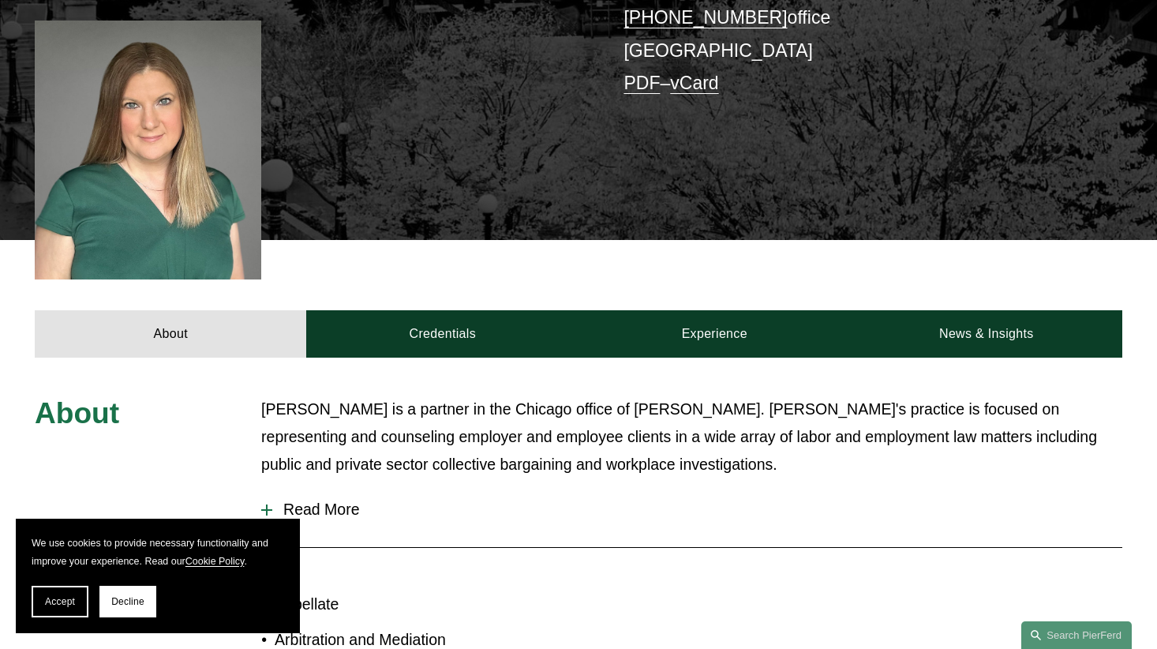
click at [339, 500] on span "Read More" at bounding box center [697, 509] width 850 height 18
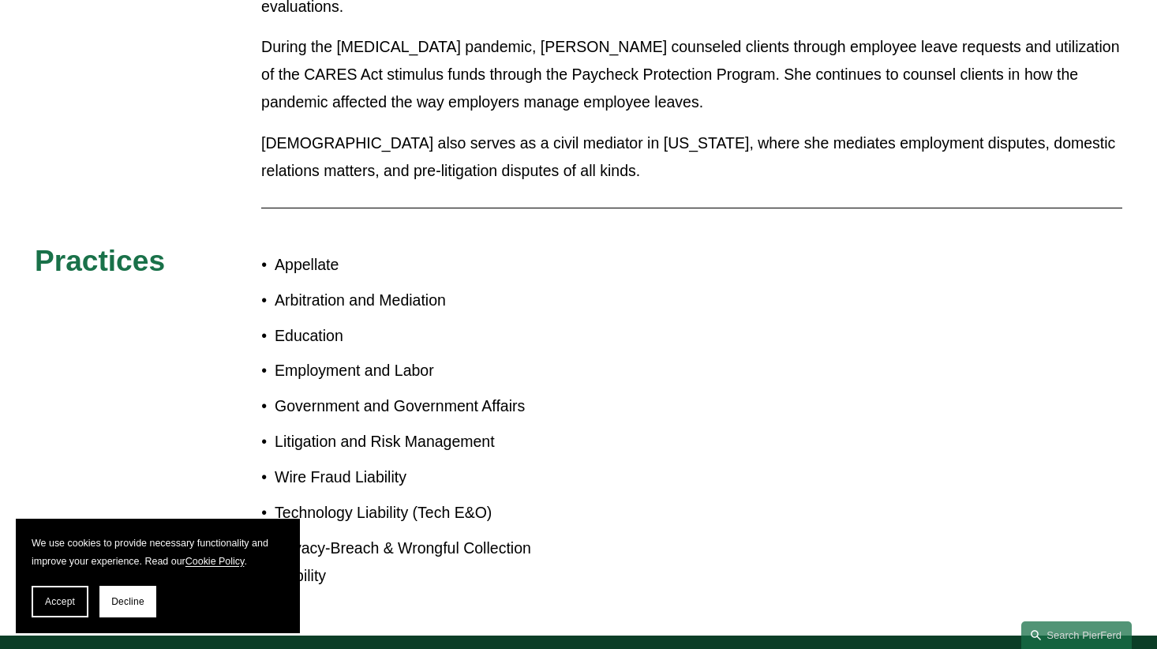
scroll to position [710, 0]
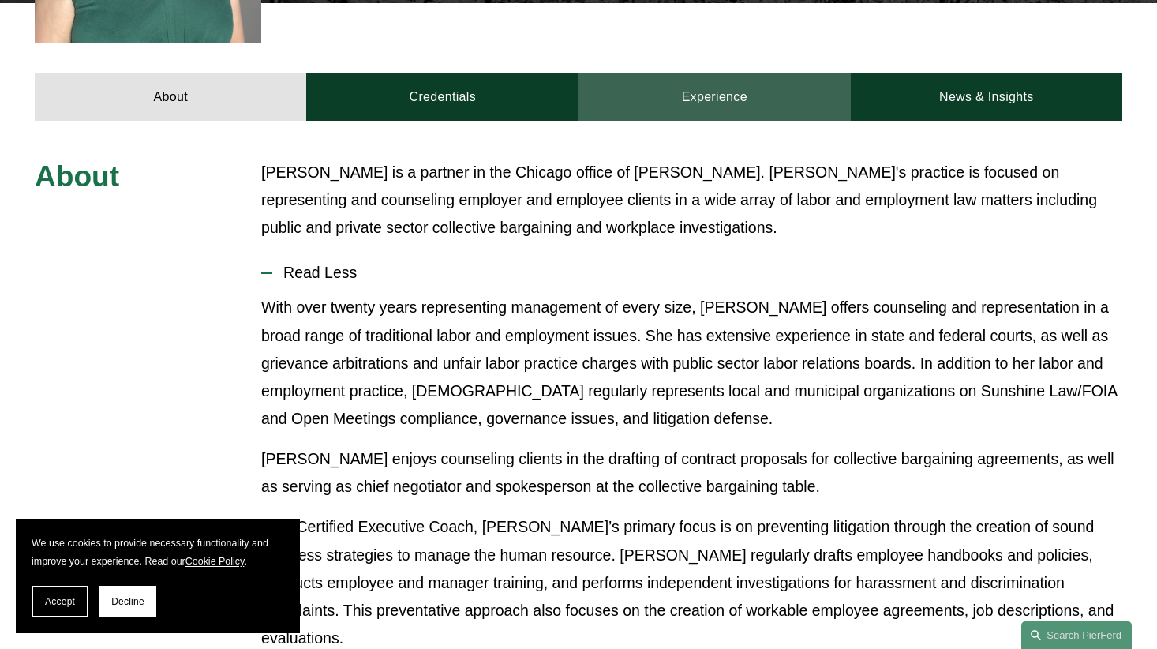
click at [723, 73] on link "Experience" at bounding box center [714, 96] width 272 height 47
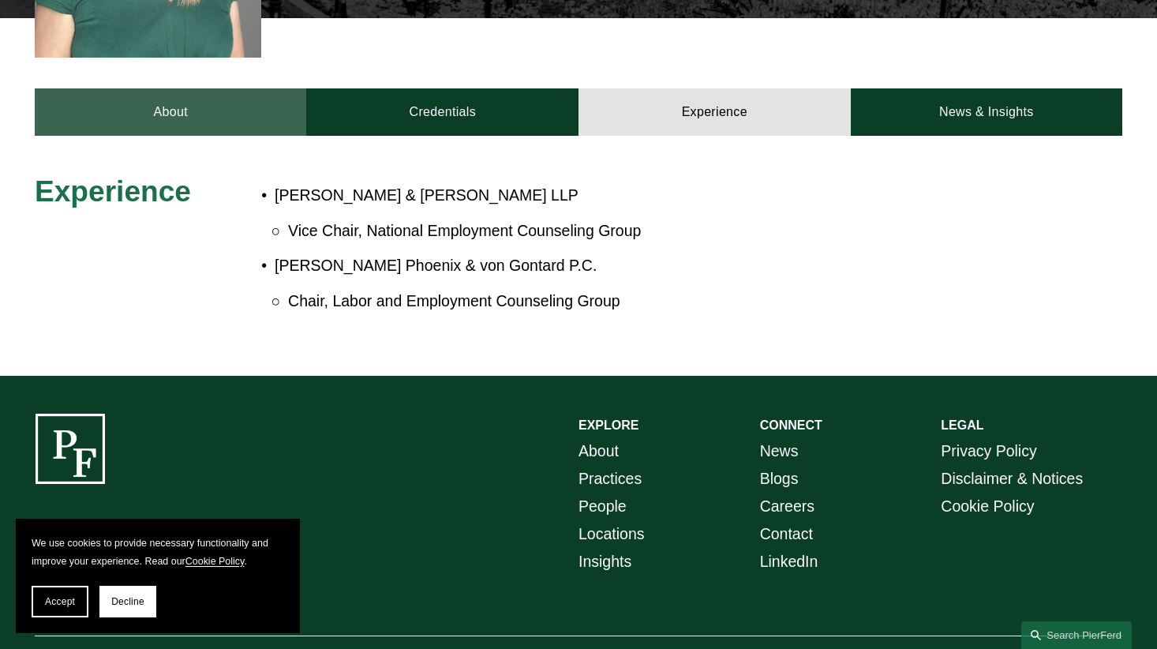
click at [176, 88] on link "About" at bounding box center [171, 111] width 272 height 47
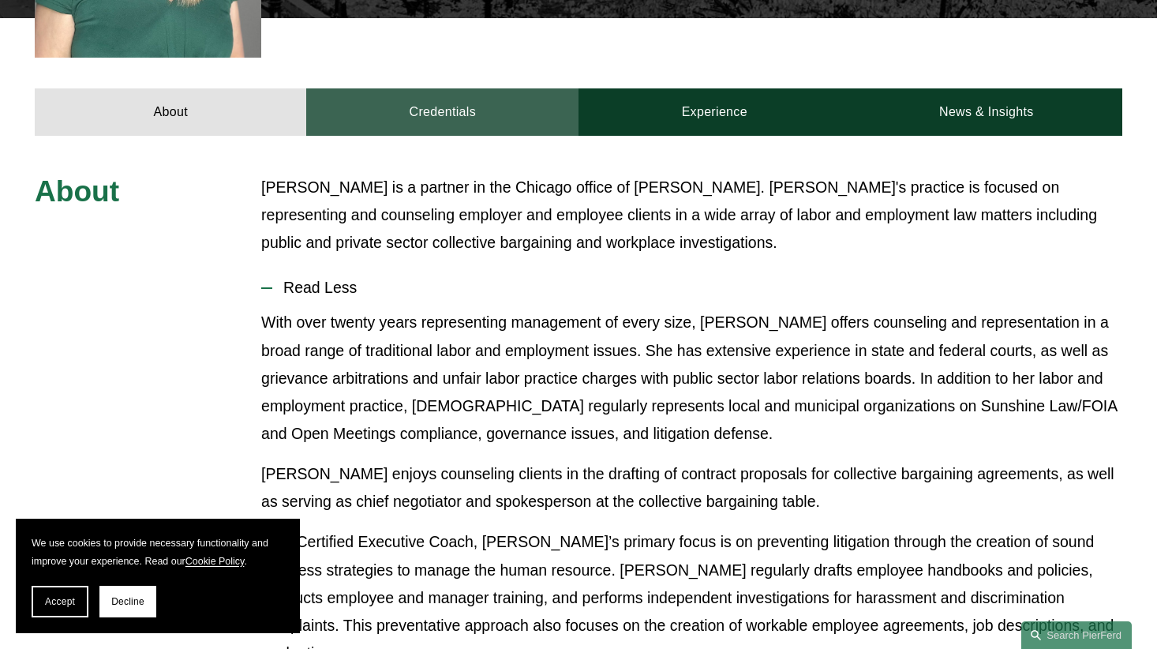
click at [475, 88] on link "Credentials" at bounding box center [442, 111] width 272 height 47
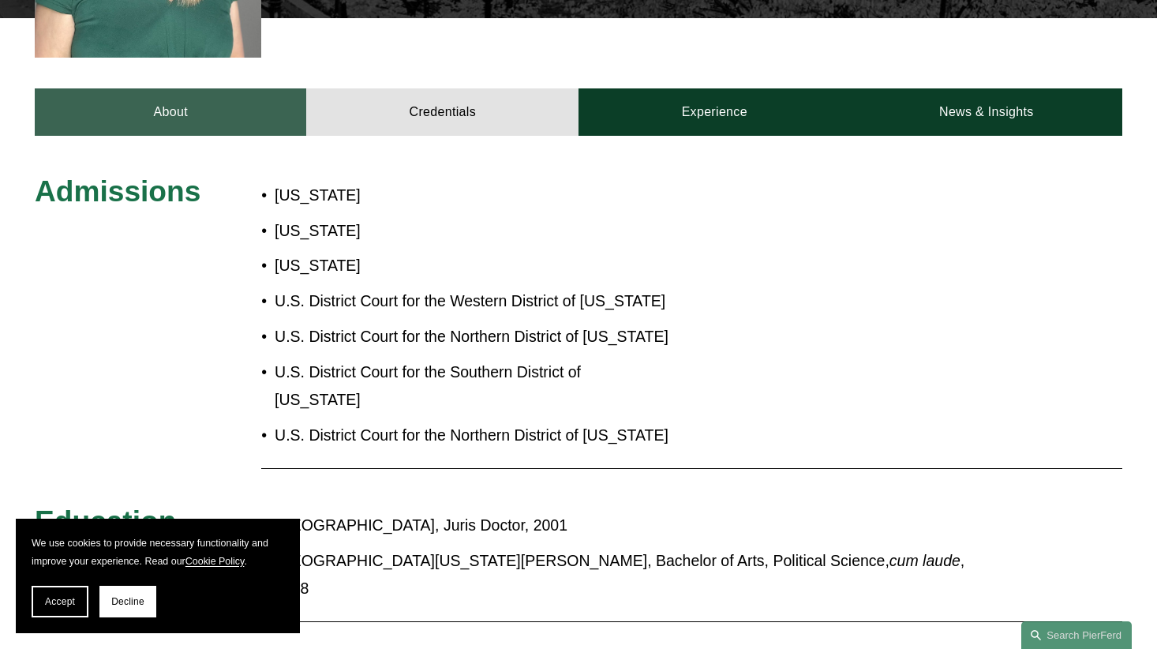
click at [159, 88] on link "About" at bounding box center [171, 111] width 272 height 47
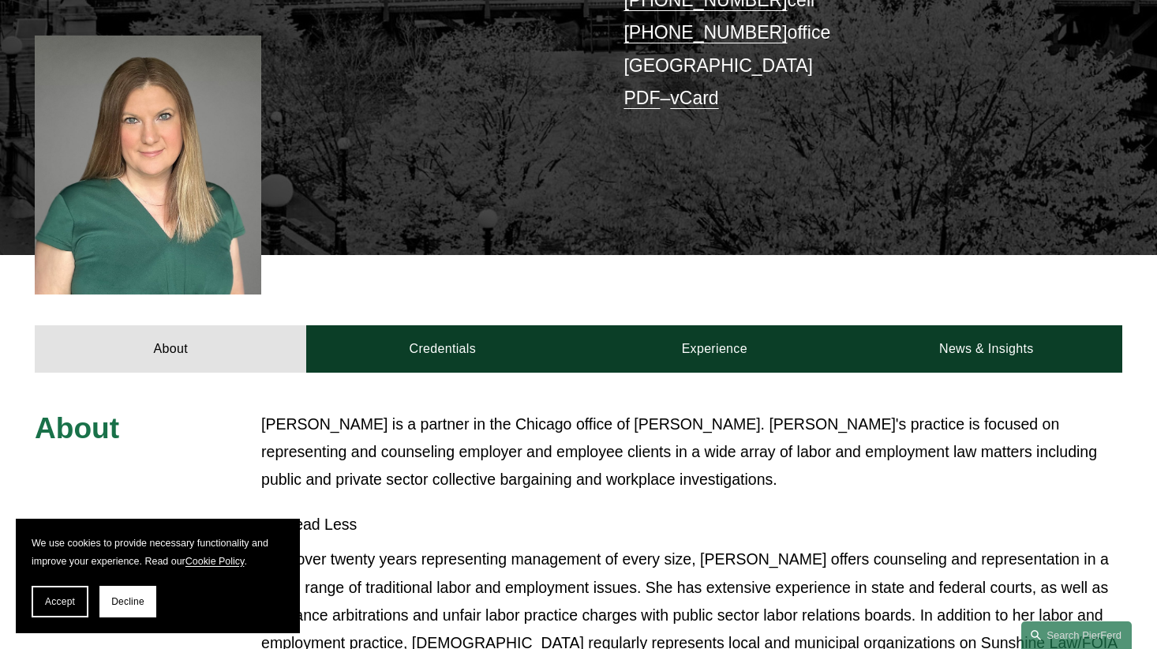
scroll to position [301, 0]
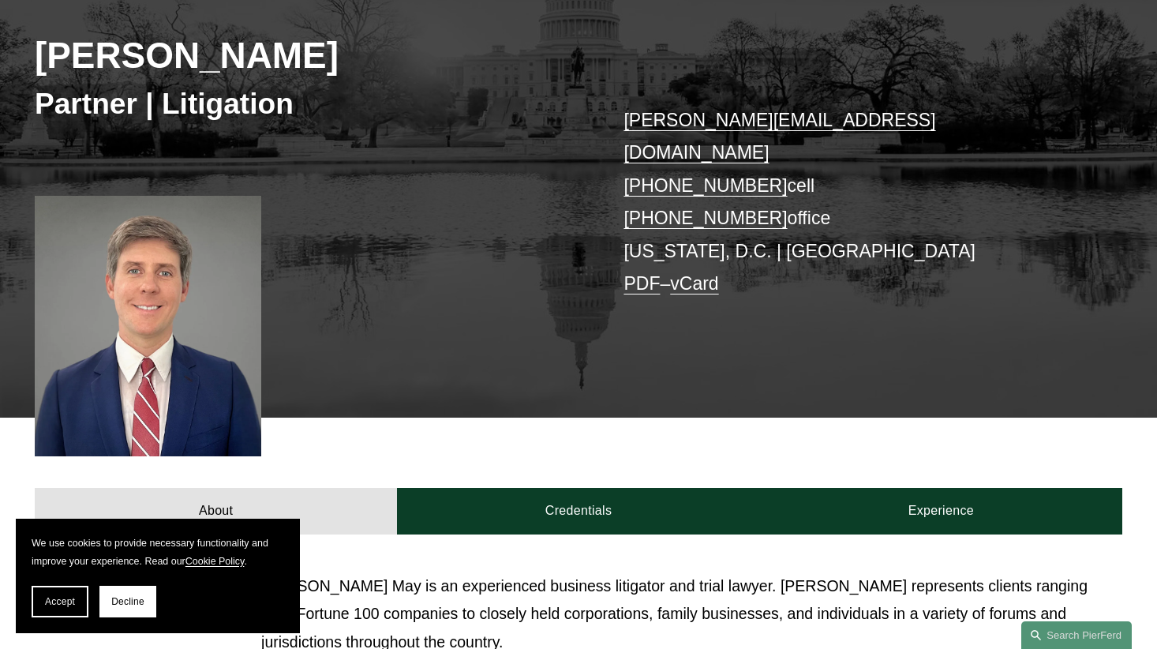
scroll to position [395, 0]
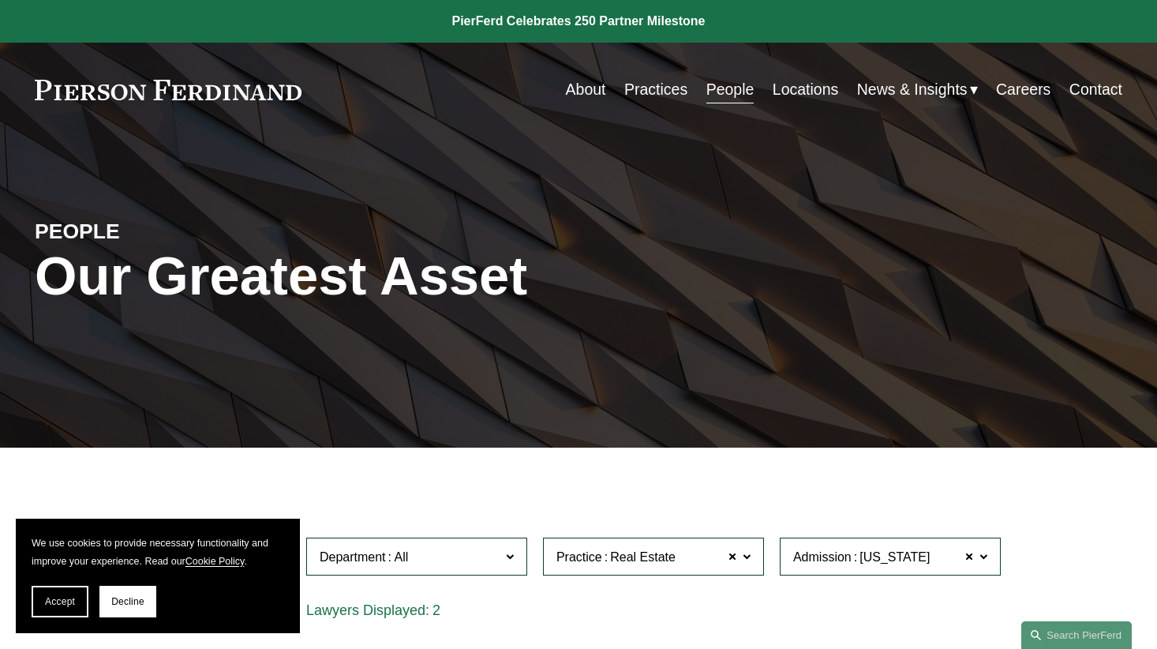
scroll to position [316, 0]
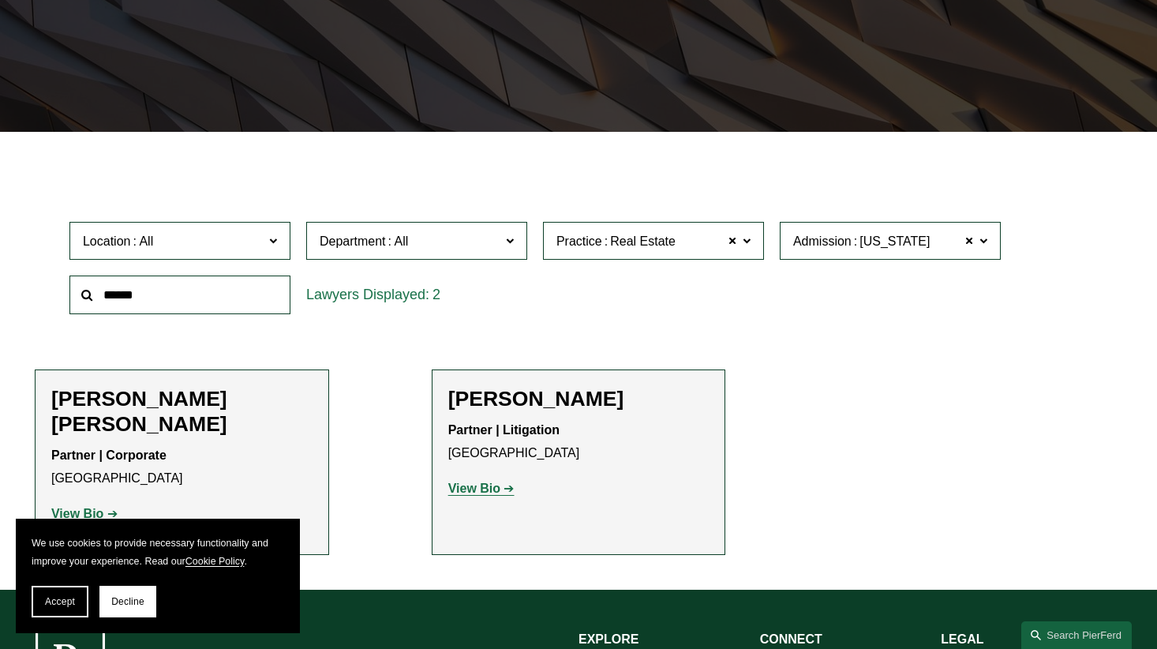
click at [528, 402] on h2 "[PERSON_NAME]" at bounding box center [578, 398] width 261 height 25
click at [492, 495] on strong "View Bio" at bounding box center [474, 487] width 52 height 13
